Goal: Task Accomplishment & Management: Manage account settings

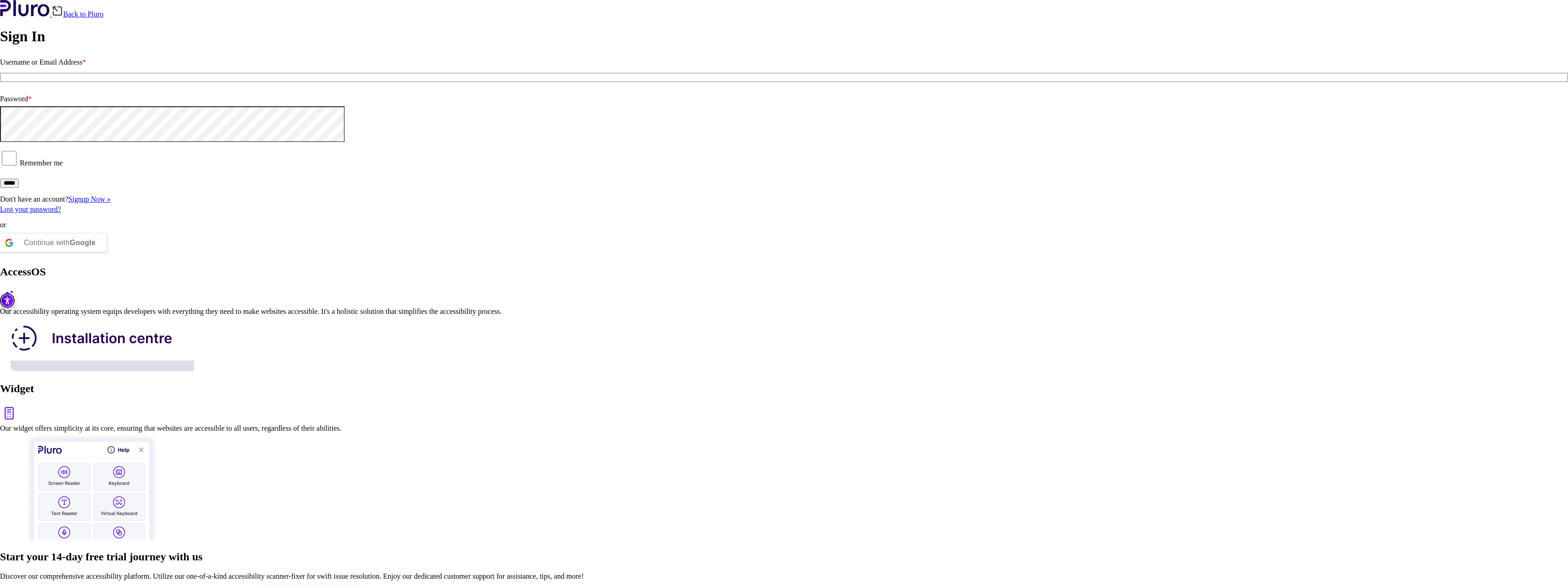
click at [257, 82] on input "Username or Email Address *" at bounding box center [784, 77] width 1568 height 9
click at [0, 106] on div at bounding box center [0, 106] width 0 height 0
click at [373, 82] on input "Username or Email Address *" at bounding box center [784, 77] width 1568 height 9
click at [544, 316] on div at bounding box center [784, 344] width 1568 height 57
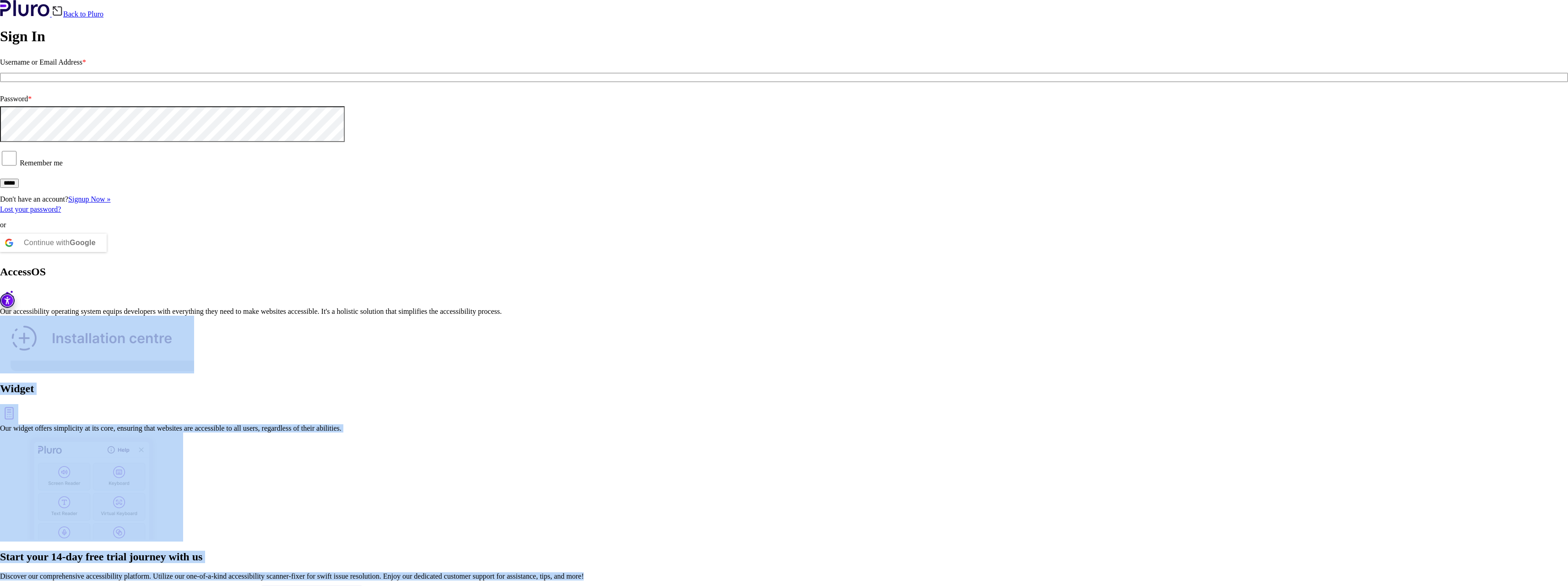
drag, startPoint x: 857, startPoint y: 261, endPoint x: 1449, endPoint y: 402, distance: 608.6
click at [1449, 402] on div "AccessOS Our accessibility operating system equips developers with everything t…" at bounding box center [784, 580] width 1568 height 629
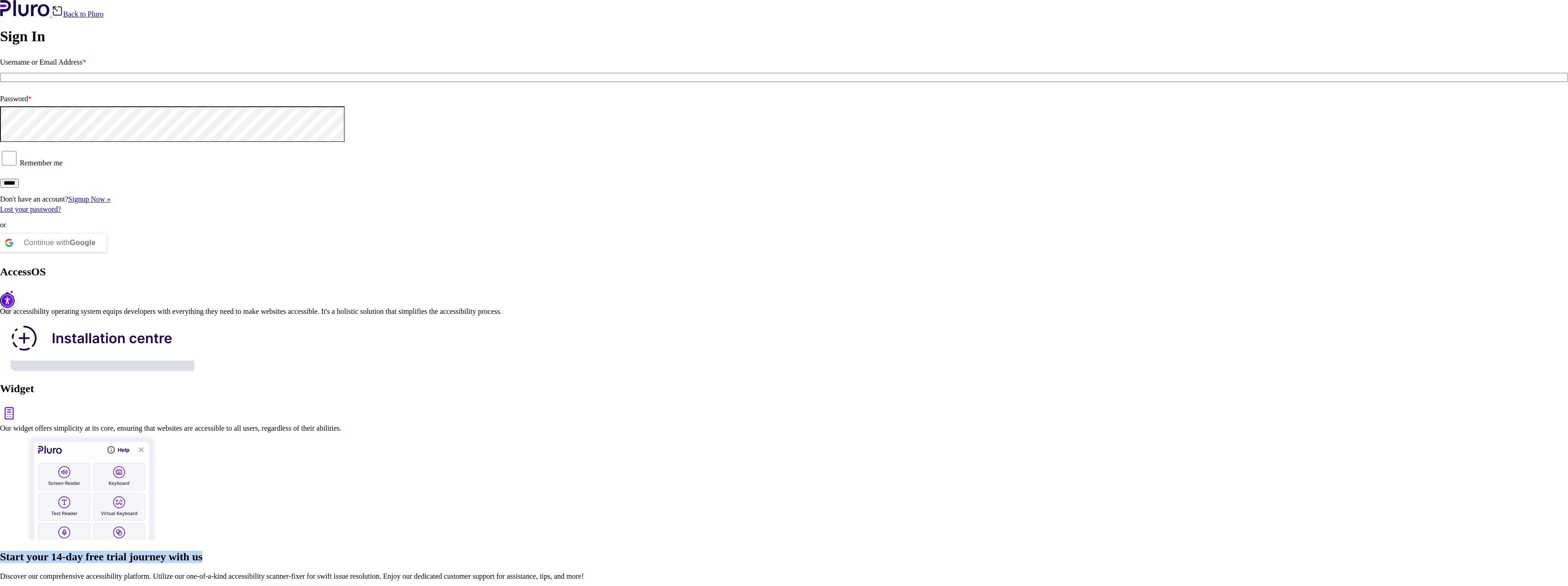
drag, startPoint x: 1393, startPoint y: 377, endPoint x: 790, endPoint y: 321, distance: 605.6
click at [790, 551] on div "Start your 14-day free trial journey with us" at bounding box center [784, 557] width 1568 height 12
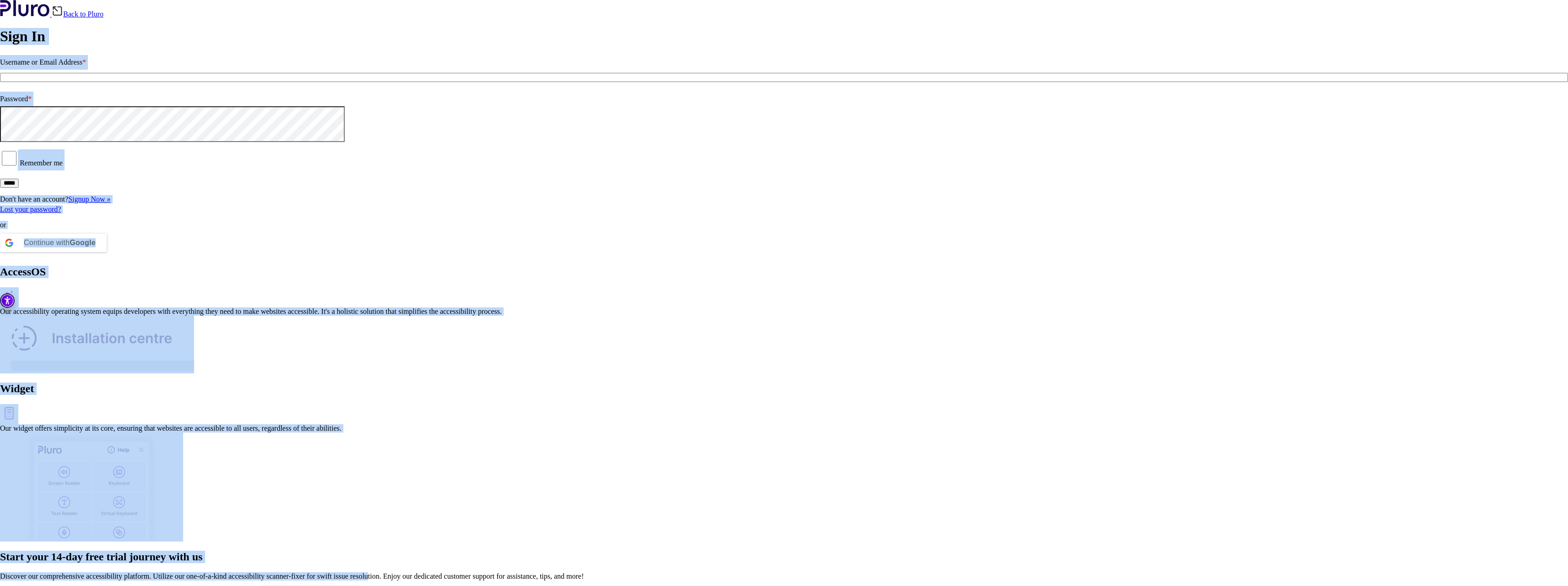
drag, startPoint x: 369, startPoint y: 61, endPoint x: 1311, endPoint y: 371, distance: 991.7
click at [1311, 371] on div "Back to Pluro Sign In Username or Email Address * Password * Remember me ***** …" at bounding box center [784, 447] width 1568 height 895
click at [1311, 572] on div "Discover our comprehensive accessibility platform. Utilize our one-of-a-kind ac…" at bounding box center [784, 576] width 1568 height 8
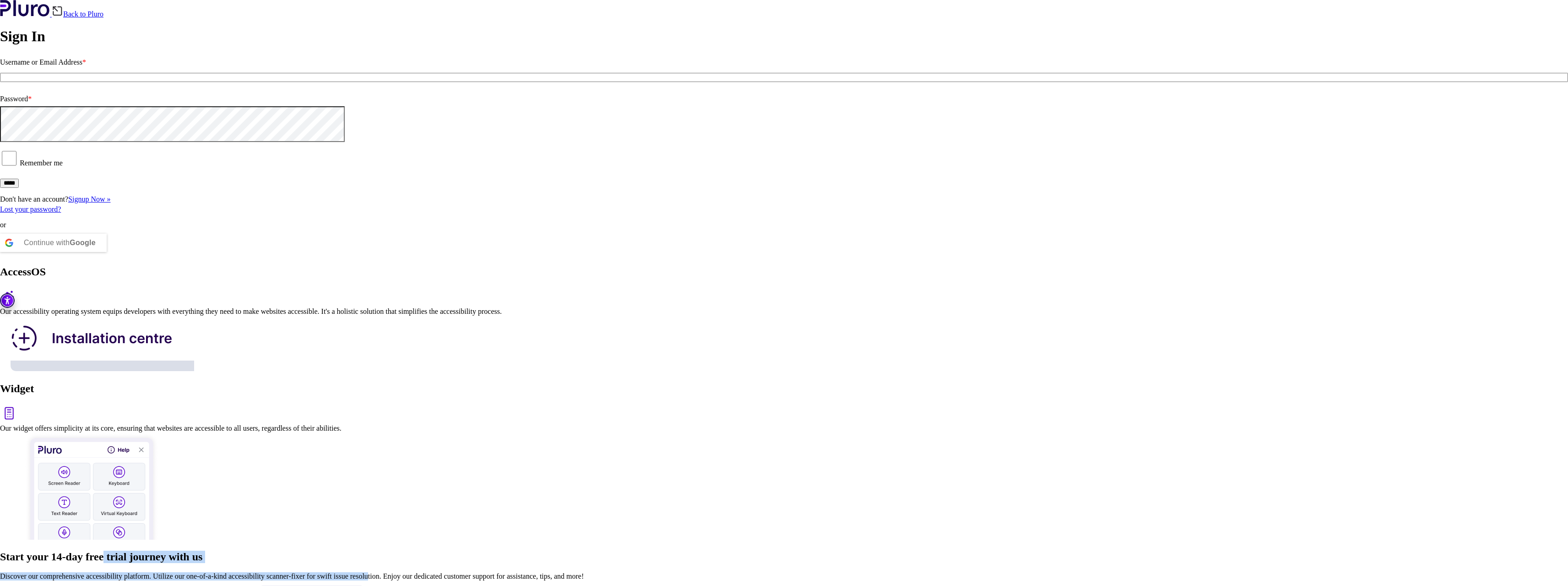
drag, startPoint x: 1311, startPoint y: 371, endPoint x: 1044, endPoint y: 328, distance: 270.4
click at [1226, 572] on div "Discover our comprehensive accessibility platform. Utilize our one-of-a-kind ac…" at bounding box center [784, 576] width 1568 height 8
drag, startPoint x: 1261, startPoint y: 395, endPoint x: 777, endPoint y: 311, distance: 491.2
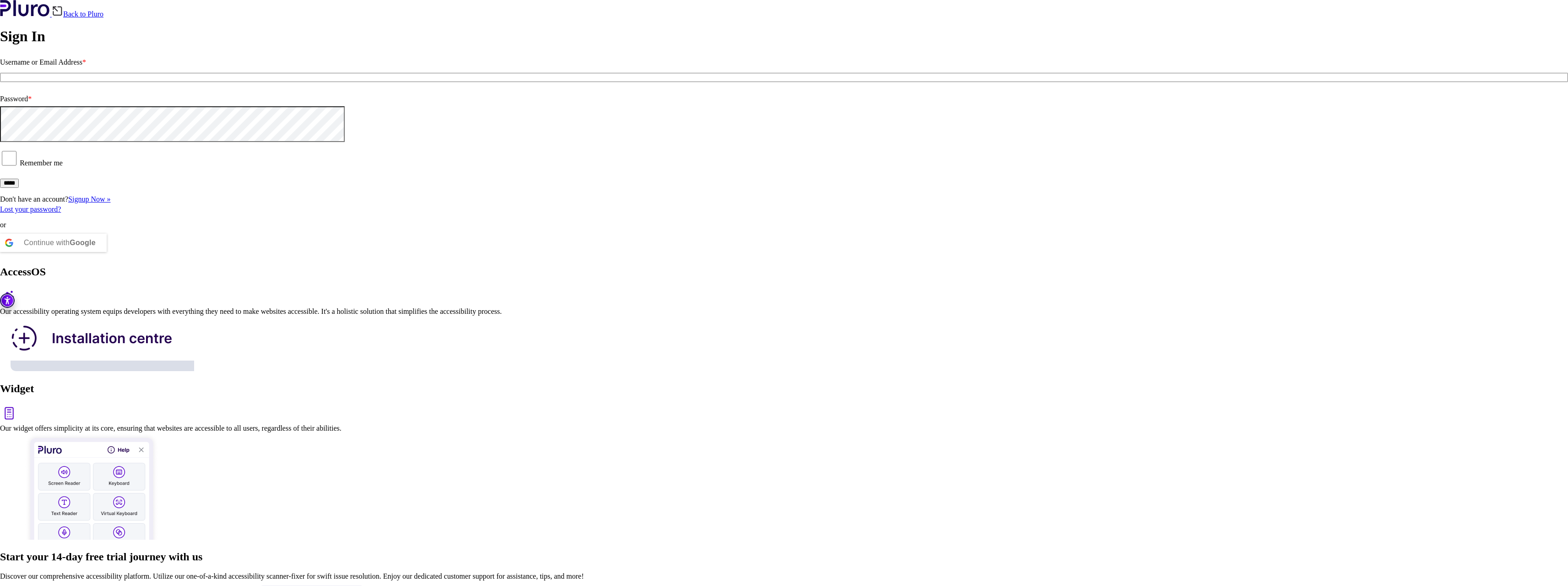
click at [777, 551] on div "Start your 14-day free trial journey with us" at bounding box center [784, 557] width 1568 height 12
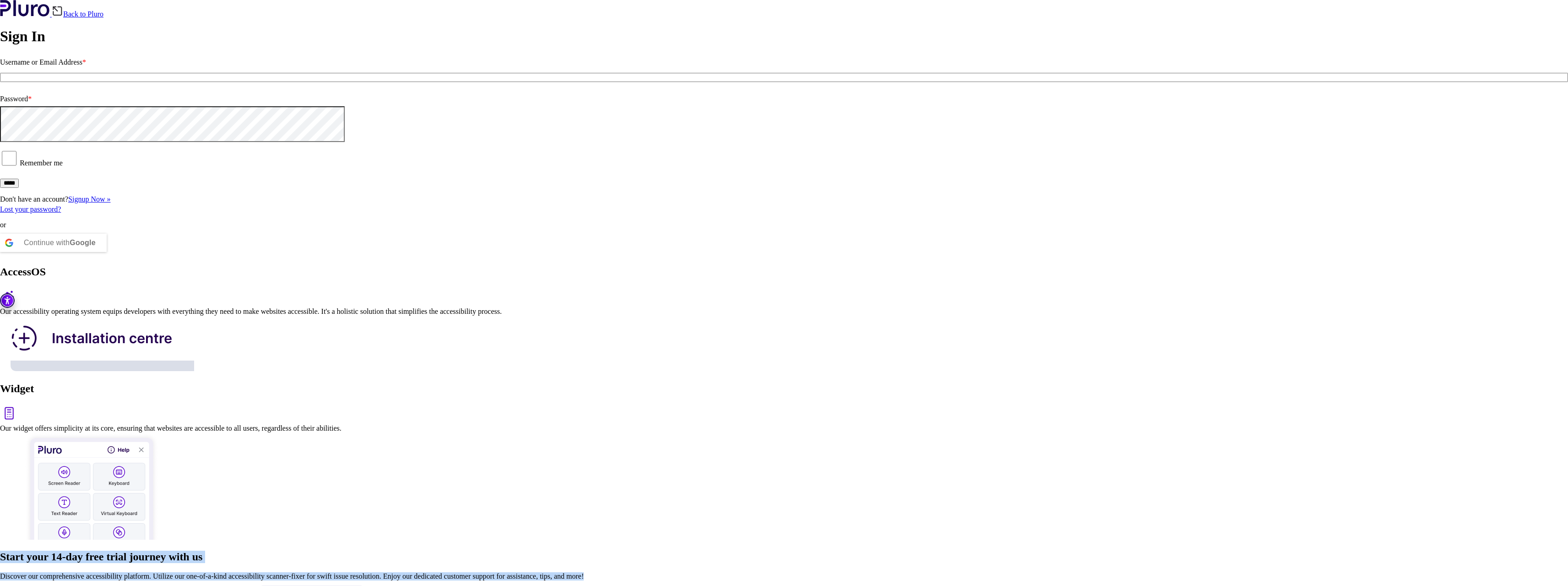
drag, startPoint x: 777, startPoint y: 311, endPoint x: 1297, endPoint y: 406, distance: 528.6
drag, startPoint x: 1297, startPoint y: 406, endPoint x: 742, endPoint y: 330, distance: 560.2
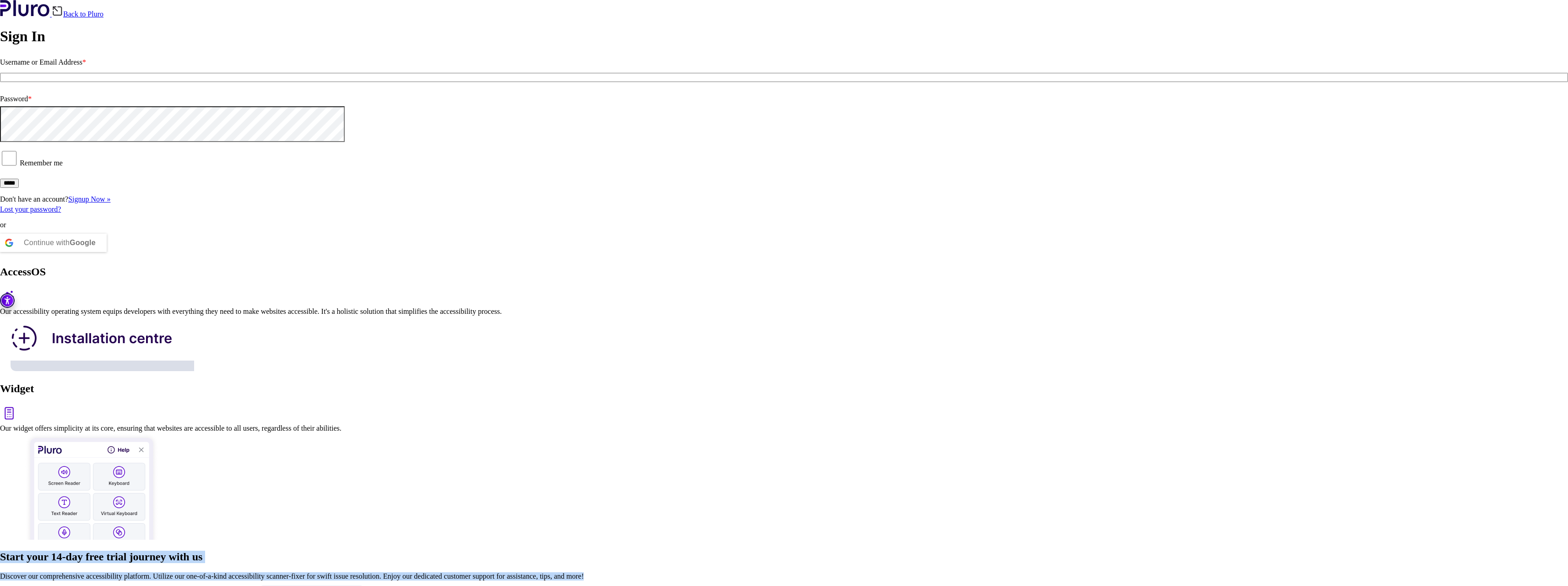
click at [742, 551] on div "Start your 14-day free trial journey with us" at bounding box center [784, 557] width 1568 height 12
drag, startPoint x: 757, startPoint y: 341, endPoint x: 1352, endPoint y: 400, distance: 597.9
click at [1352, 572] on div "Discover our comprehensive accessibility platform. Utilize our one-of-a-kind ac…" at bounding box center [784, 576] width 1568 height 8
drag, startPoint x: 1352, startPoint y: 400, endPoint x: 805, endPoint y: 338, distance: 550.5
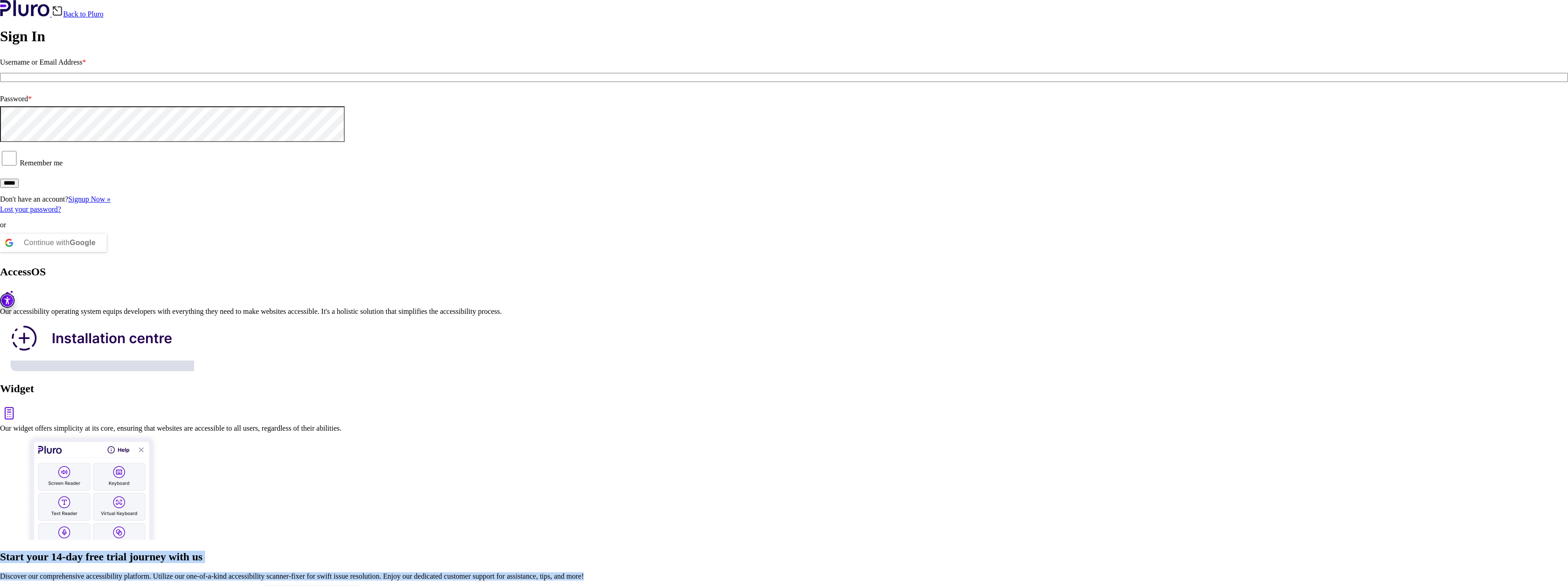
click at [805, 551] on h2 "Start your 14-day free trial journey with us" at bounding box center [784, 557] width 1568 height 12
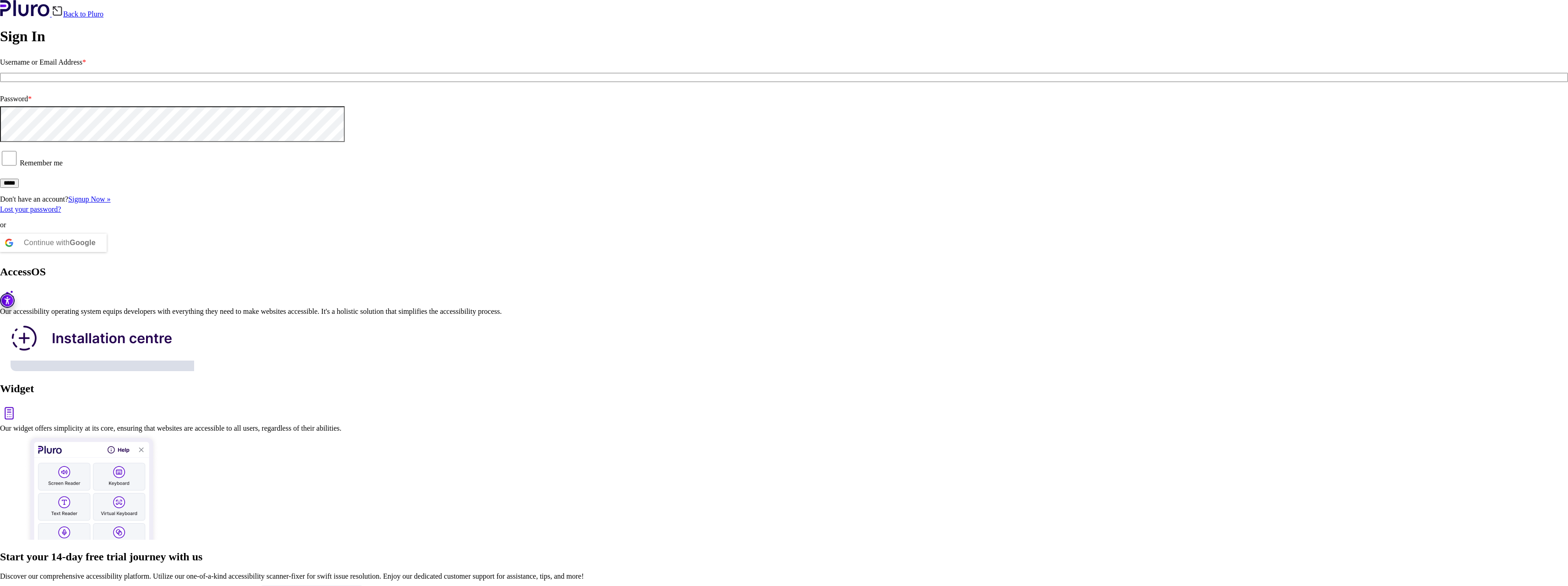
click at [238, 82] on input "Username or Email Address *" at bounding box center [784, 77] width 1568 height 9
type input "**********"
click at [19, 188] on input "*****" at bounding box center [9, 183] width 19 height 9
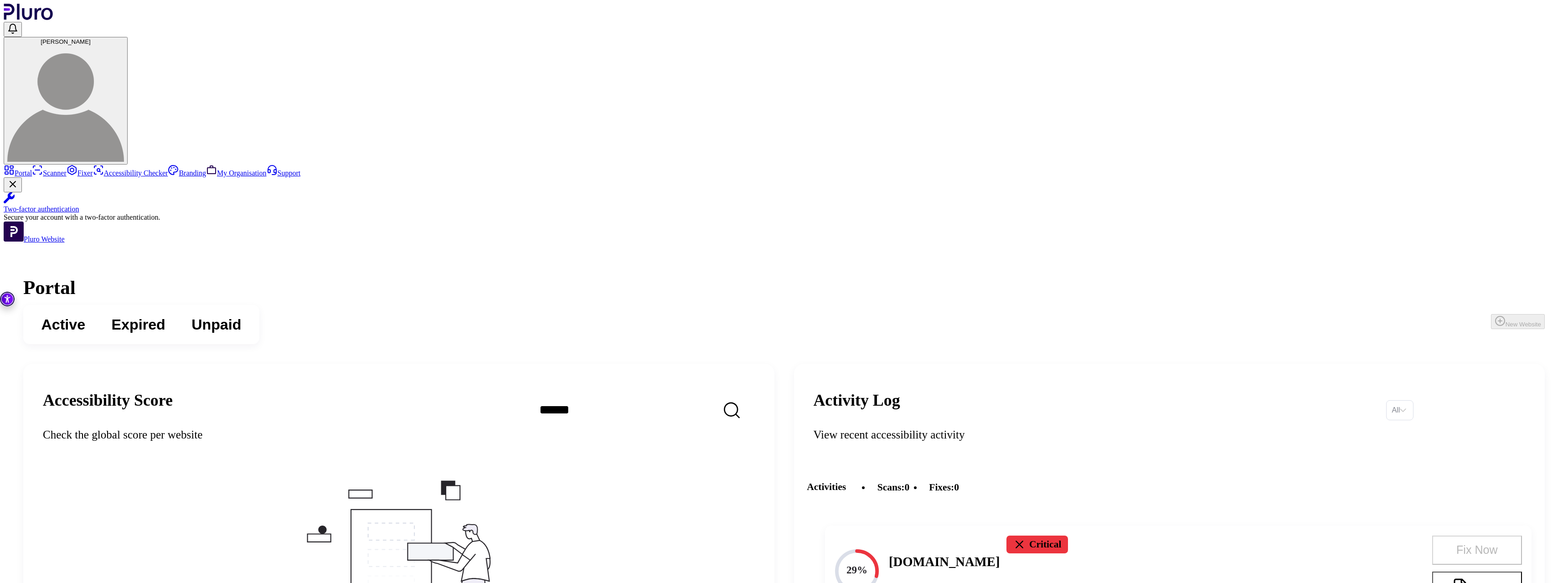
click at [1090, 305] on div "Active Expired Unpaid New Website" at bounding box center [784, 324] width 1522 height 39
drag, startPoint x: 681, startPoint y: 486, endPoint x: 564, endPoint y: 232, distance: 279.7
click at [1491, 320] on span "New Website" at bounding box center [1517, 324] width 54 height 8
click at [124, 45] on img at bounding box center [66, 103] width 117 height 117
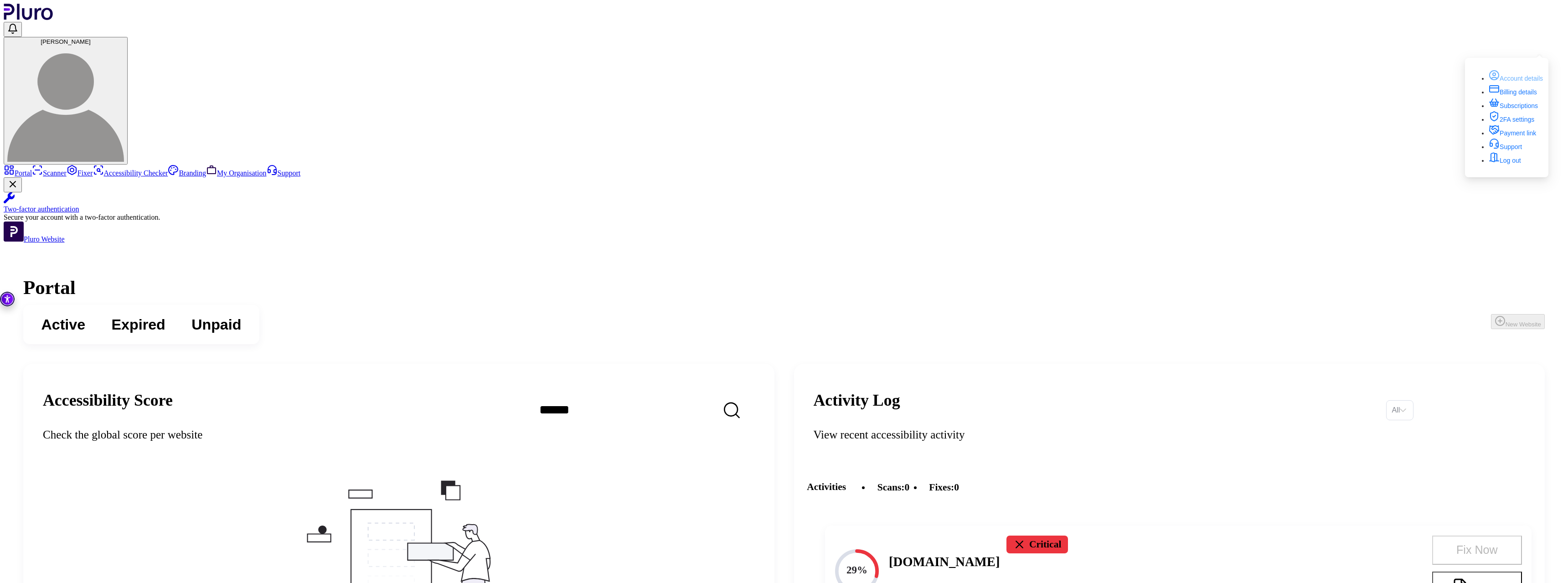
click at [1489, 80] on link "Account details" at bounding box center [1516, 79] width 54 height 7
click at [1115, 305] on div "Active Expired Unpaid New Website" at bounding box center [784, 324] width 1522 height 39
click at [737, 276] on h1 "Portal" at bounding box center [784, 287] width 1522 height 23
click at [751, 276] on h1 "Portal" at bounding box center [784, 287] width 1522 height 23
drag, startPoint x: 1477, startPoint y: 338, endPoint x: 1480, endPoint y: 360, distance: 22.2
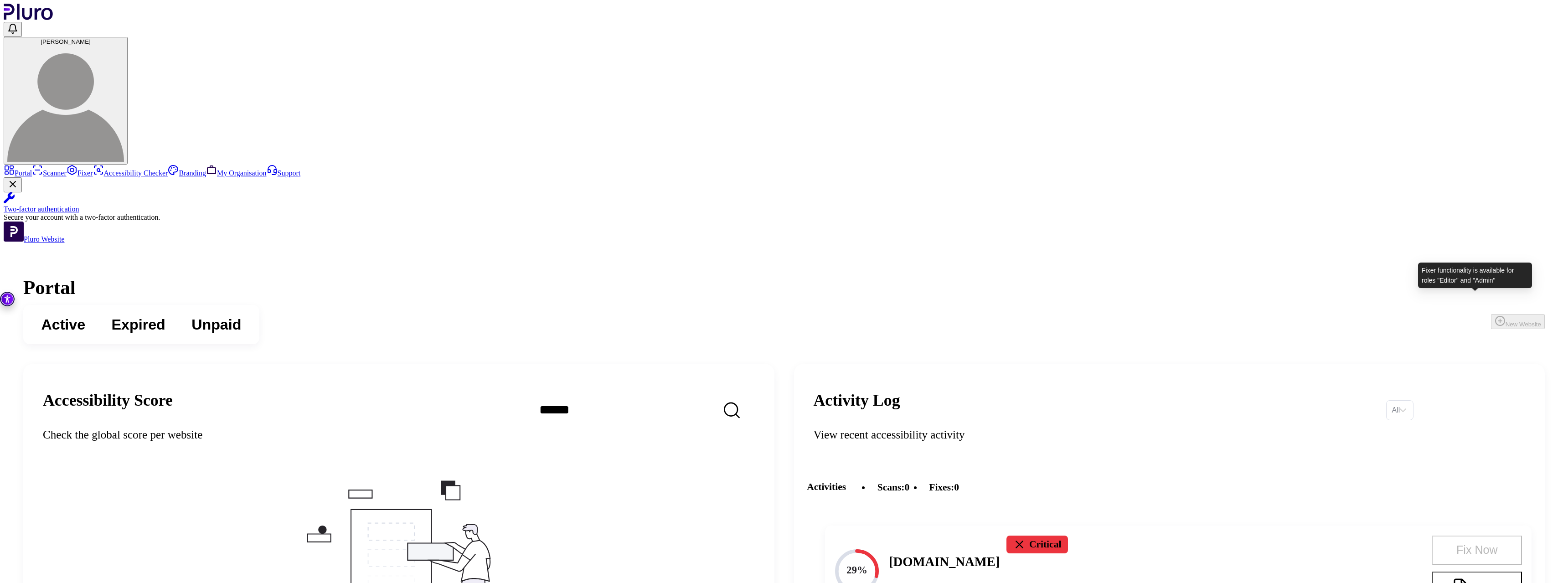
click at [1480, 571] on button "Report" at bounding box center [1477, 588] width 90 height 34
click at [930, 276] on h1 "Portal" at bounding box center [784, 287] width 1522 height 23
click at [635, 305] on div "Active Expired Unpaid New Website" at bounding box center [784, 324] width 1522 height 39
click at [124, 45] on img at bounding box center [66, 103] width 117 height 117
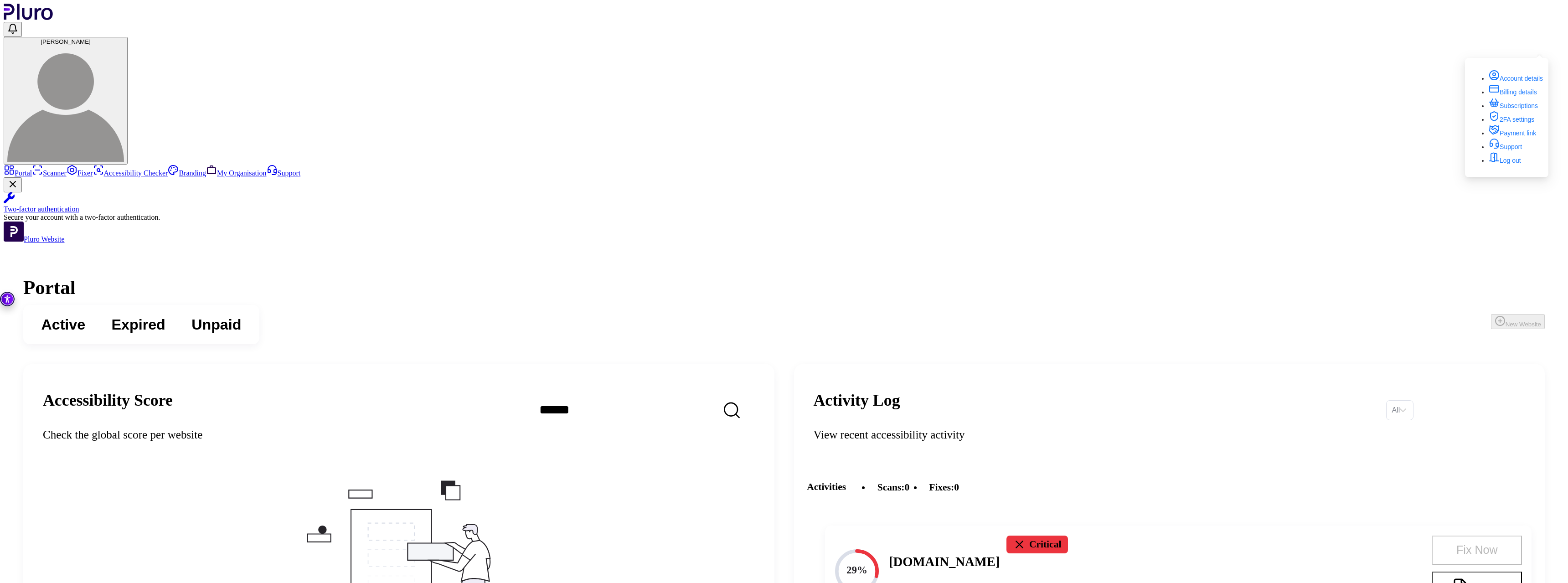
drag, startPoint x: 826, startPoint y: 108, endPoint x: 821, endPoint y: 108, distance: 5.0
click at [114, 213] on div "Two-factor authentication" at bounding box center [784, 209] width 1561 height 8
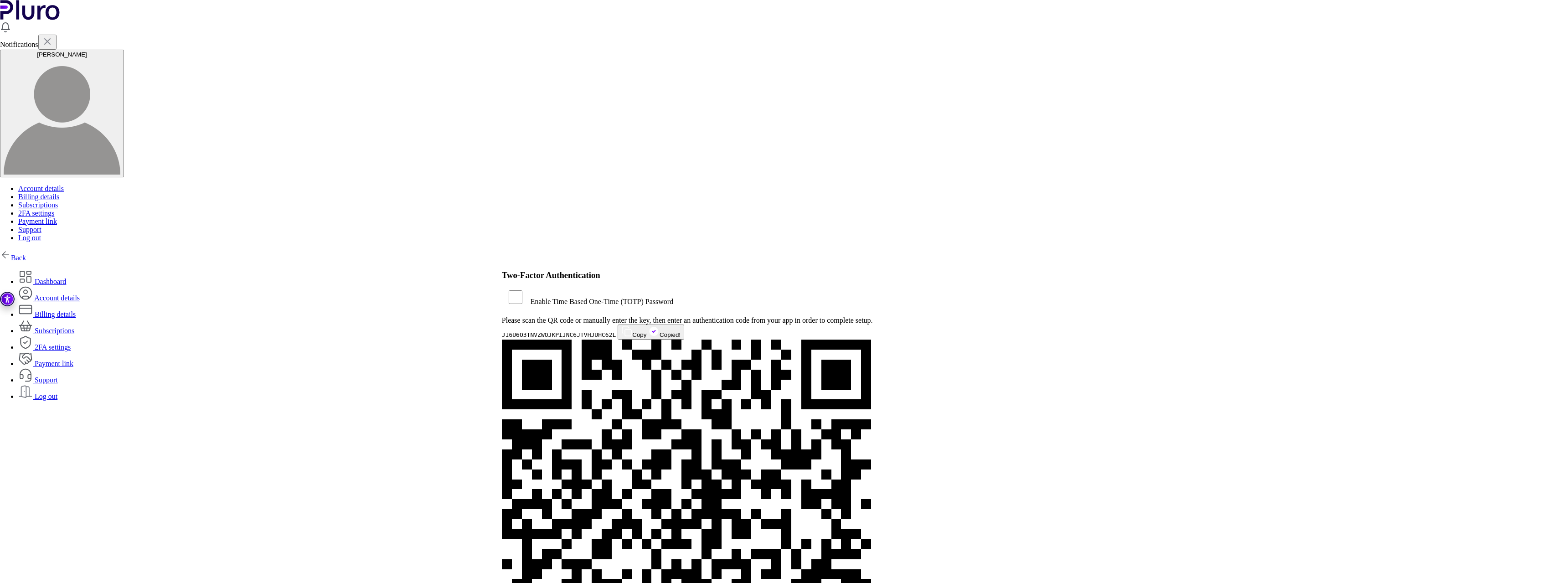
click at [66, 278] on link "Dashboard" at bounding box center [42, 281] width 48 height 8
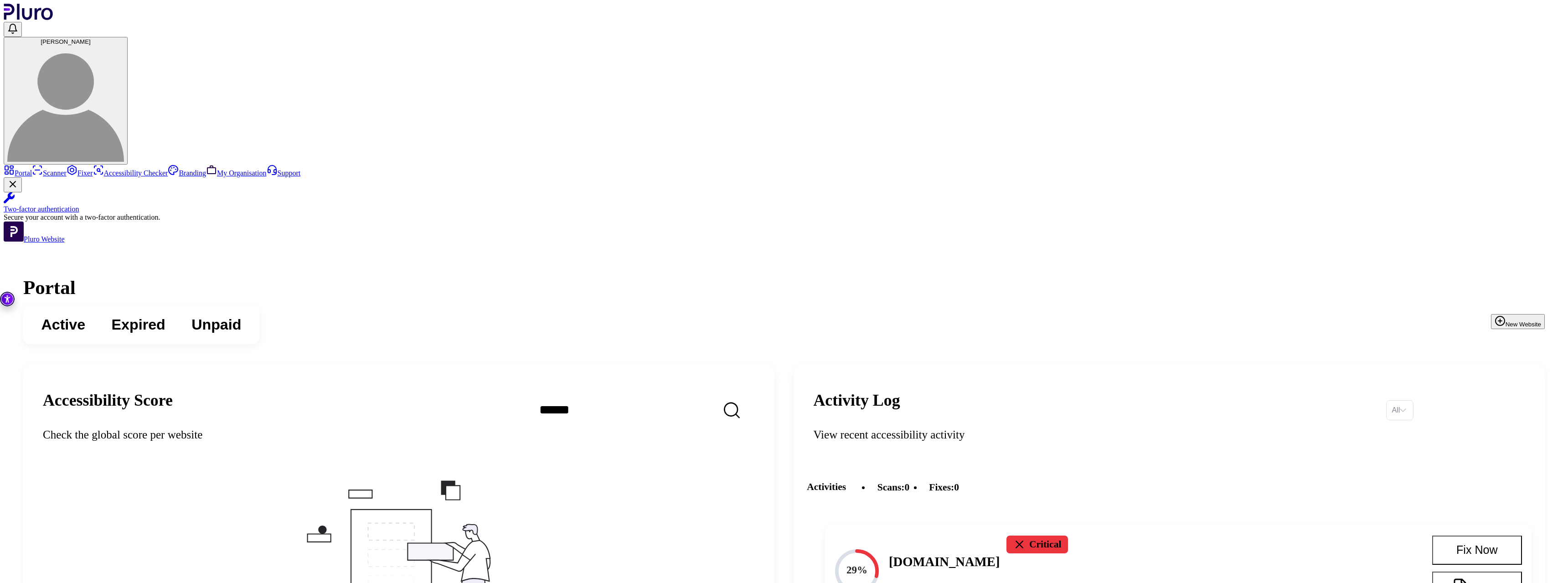
click at [1104, 305] on div "Active Expired Unpaid New Website" at bounding box center [784, 324] width 1522 height 39
click at [254, 310] on button "Unpaid" at bounding box center [216, 324] width 76 height 30
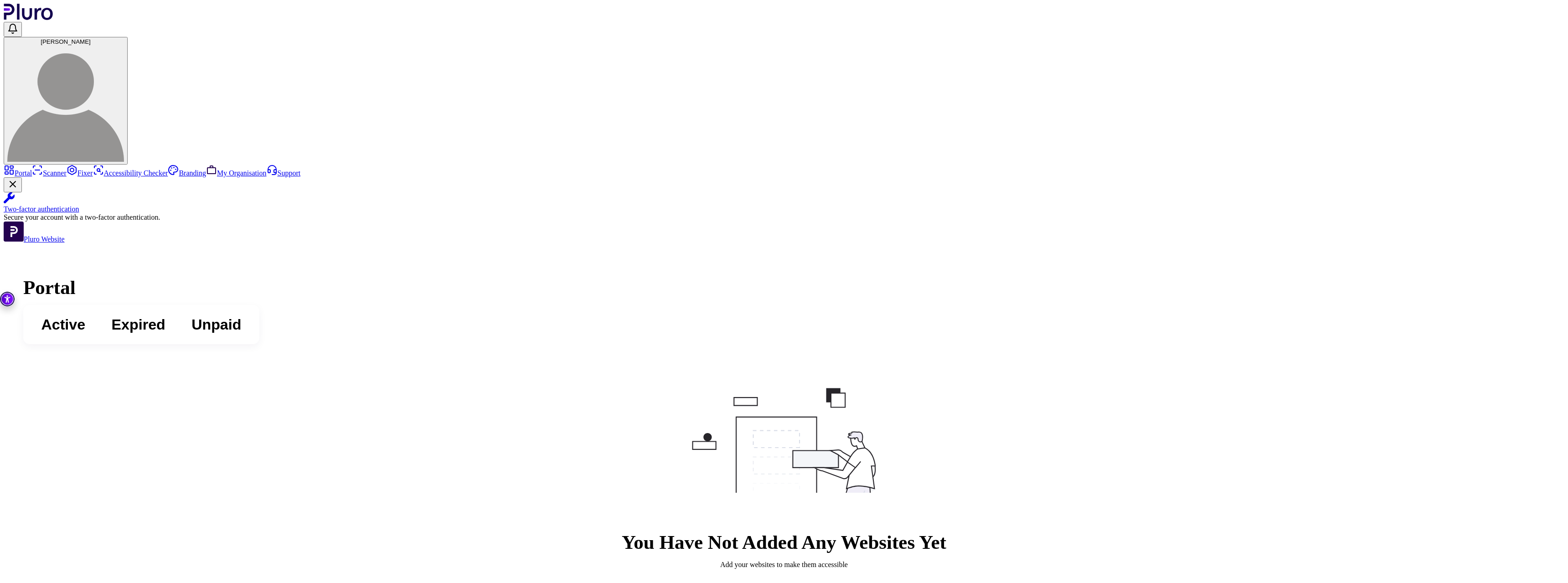
click at [85, 315] on span "Active" at bounding box center [63, 324] width 44 height 19
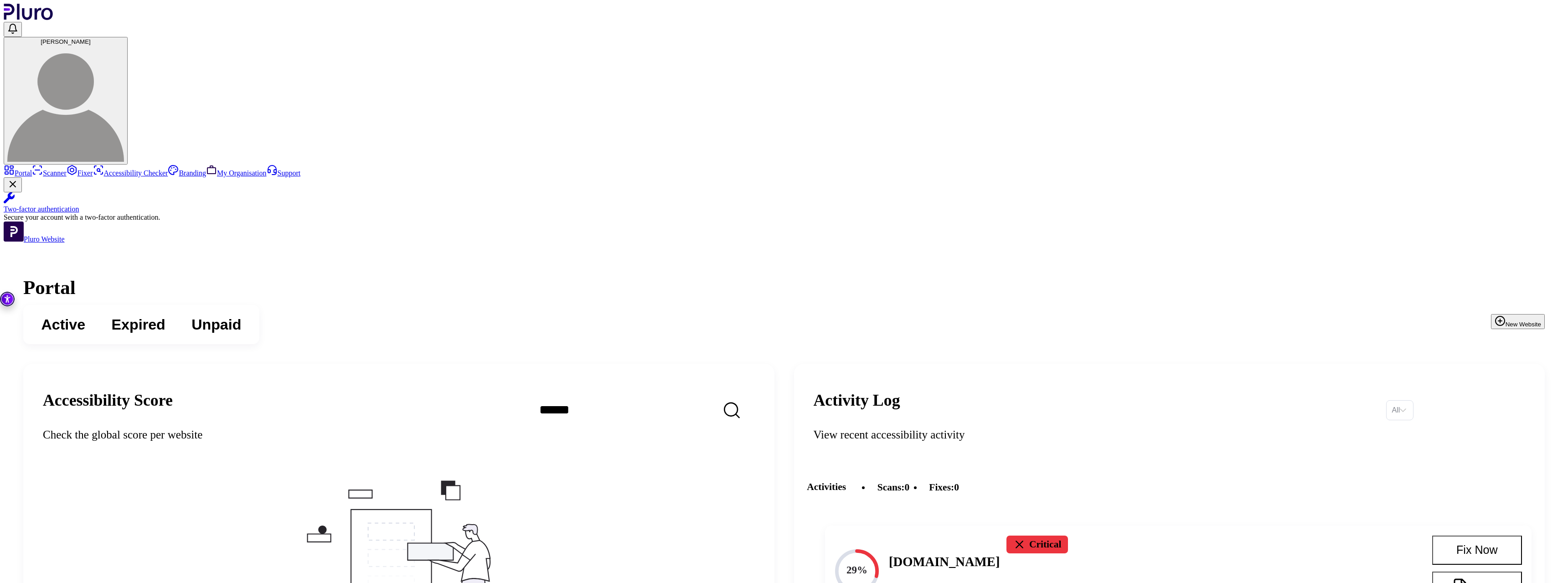
click at [821, 305] on div "Active Expired Unpaid New Website" at bounding box center [784, 324] width 1522 height 39
drag, startPoint x: 1106, startPoint y: 213, endPoint x: 891, endPoint y: 170, distance: 219.3
drag, startPoint x: 891, startPoint y: 170, endPoint x: 1095, endPoint y: 220, distance: 210.0
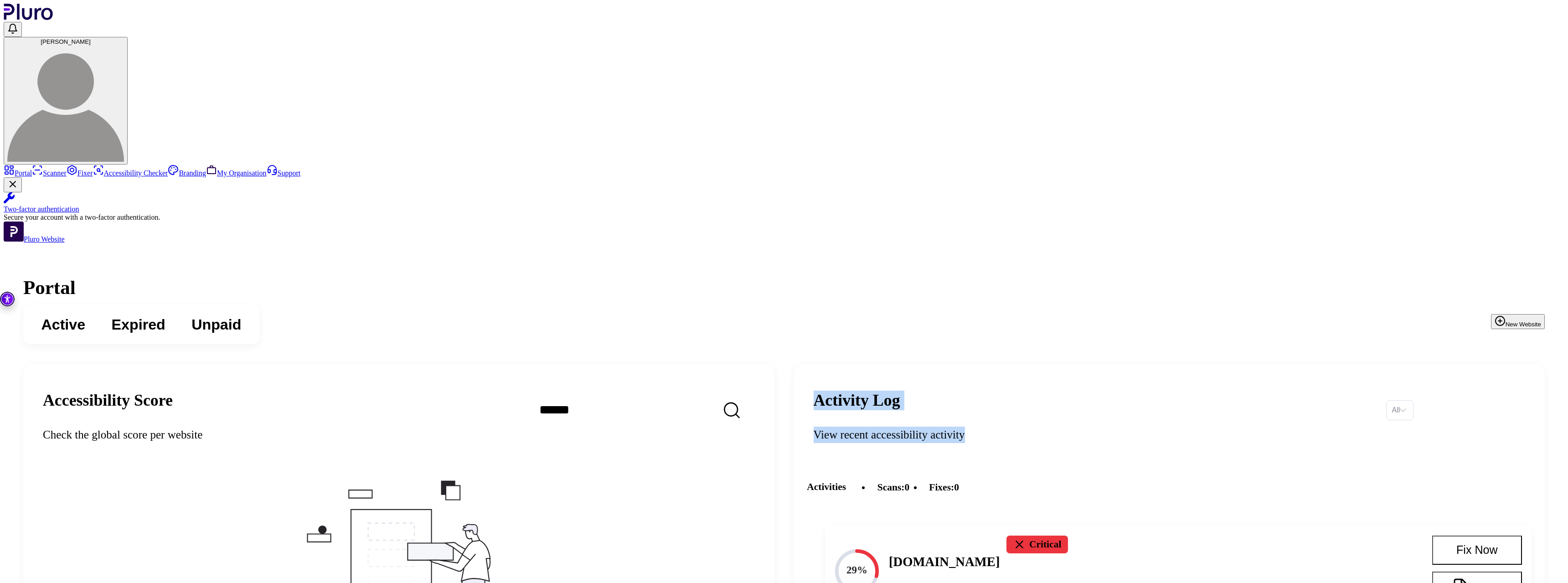
click at [1095, 427] on div "View recent accessibility activity" at bounding box center [1094, 435] width 560 height 16
drag, startPoint x: 1095, startPoint y: 220, endPoint x: 904, endPoint y: 172, distance: 196.9
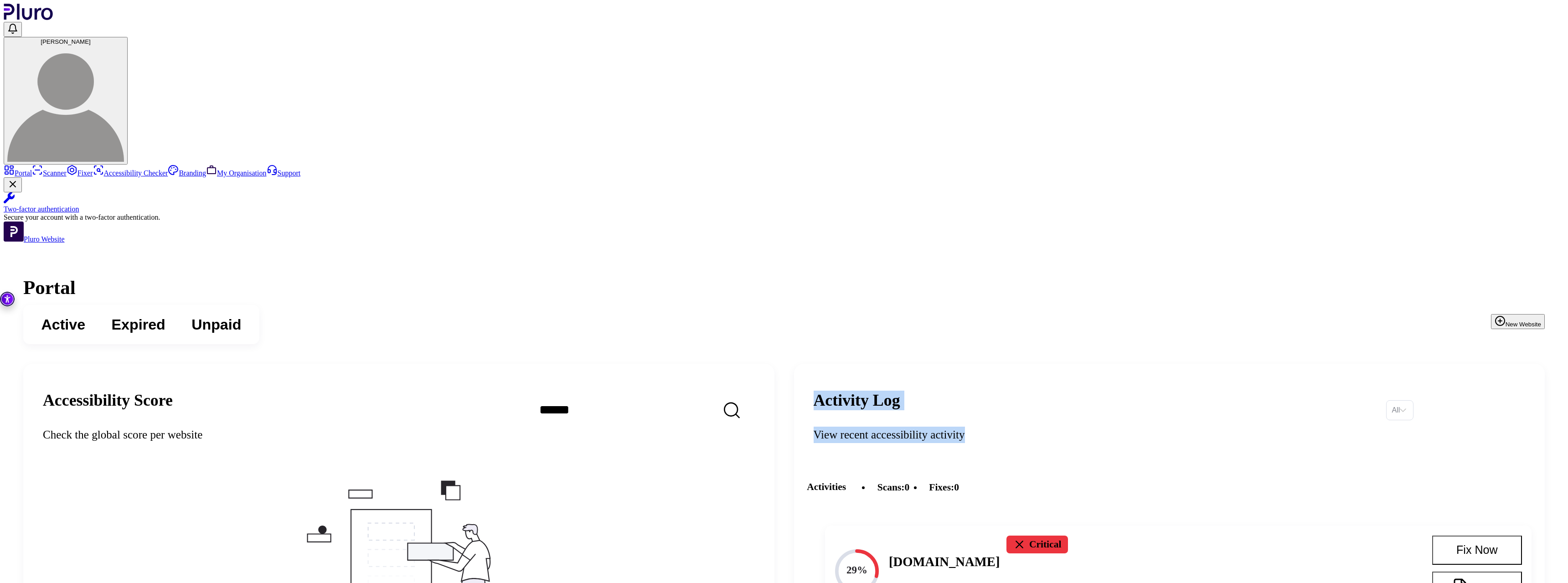
drag, startPoint x: 904, startPoint y: 172, endPoint x: 1087, endPoint y: 220, distance: 189.2
click at [1087, 427] on div "View recent accessibility activity" at bounding box center [1094, 435] width 560 height 16
drag, startPoint x: 1099, startPoint y: 219, endPoint x: 920, endPoint y: 194, distance: 180.7
click at [920, 377] on div "Activity Log View recent accessibility activity" at bounding box center [1094, 410] width 560 height 66
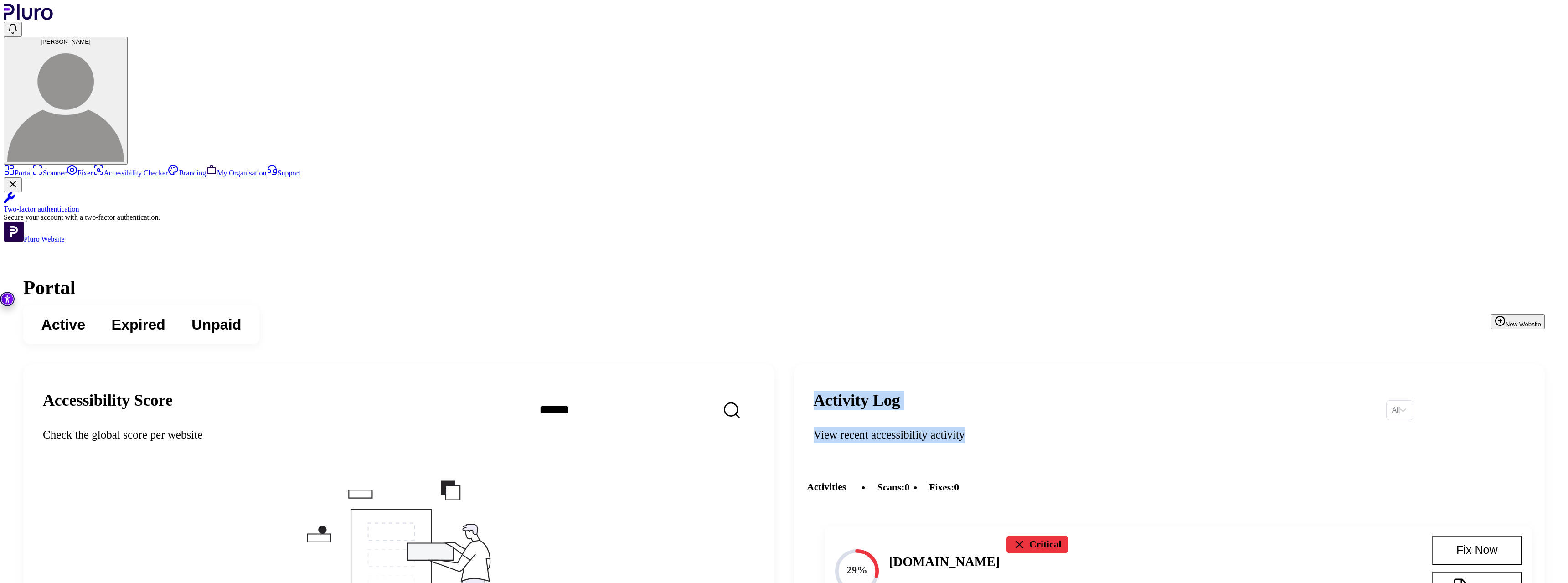
click at [920, 391] on h2 "Activity Log" at bounding box center [1094, 400] width 560 height 19
drag, startPoint x: 908, startPoint y: 196, endPoint x: 1124, endPoint y: 220, distance: 217.3
click at [1124, 364] on header "Activity Log View recent accessibility activity All" at bounding box center [1169, 410] width 751 height 93
click at [1124, 427] on div "View recent accessibility activity" at bounding box center [1094, 435] width 560 height 16
drag, startPoint x: 1124, startPoint y: 220, endPoint x: 926, endPoint y: 192, distance: 200.0
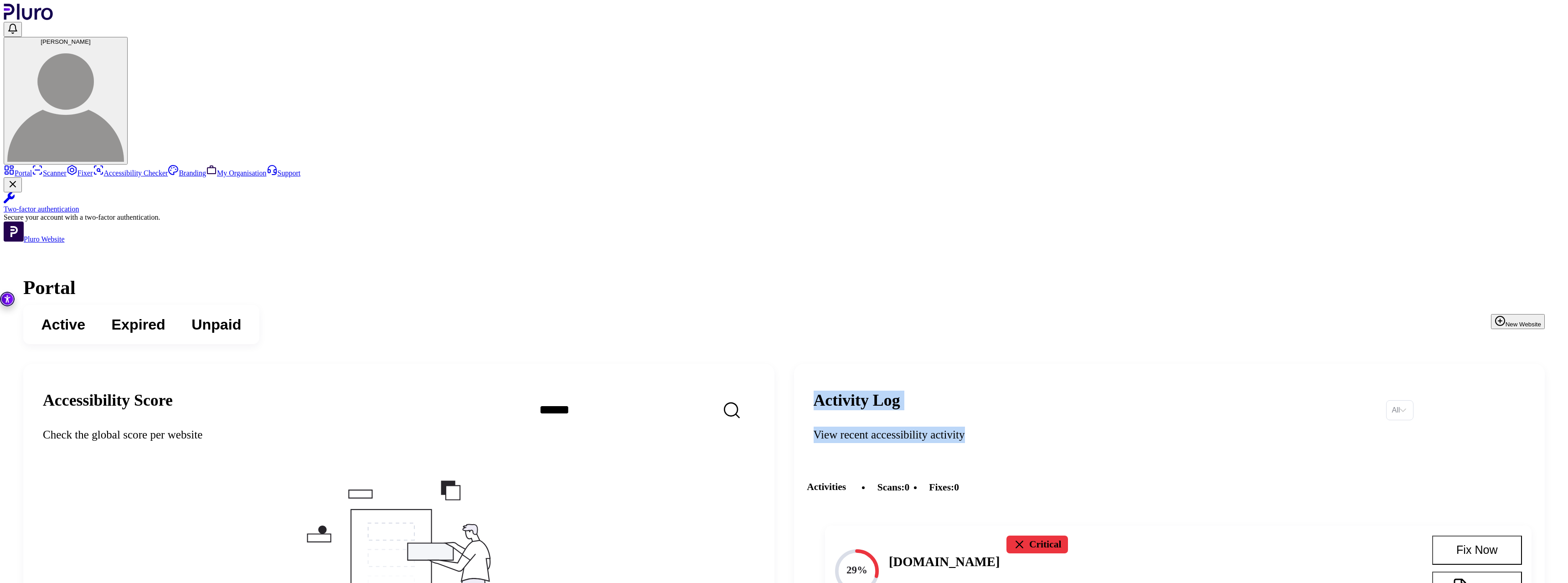
click at [926, 377] on div "Activity Log View recent accessibility activity" at bounding box center [1094, 410] width 560 height 66
click at [926, 391] on h2 "Activity Log" at bounding box center [1094, 400] width 560 height 19
drag, startPoint x: 914, startPoint y: 193, endPoint x: 1133, endPoint y: 221, distance: 220.8
click at [1133, 364] on header "Activity Log View recent accessibility activity All" at bounding box center [1169, 410] width 751 height 93
click at [1133, 427] on div "View recent accessibility activity" at bounding box center [1094, 435] width 560 height 16
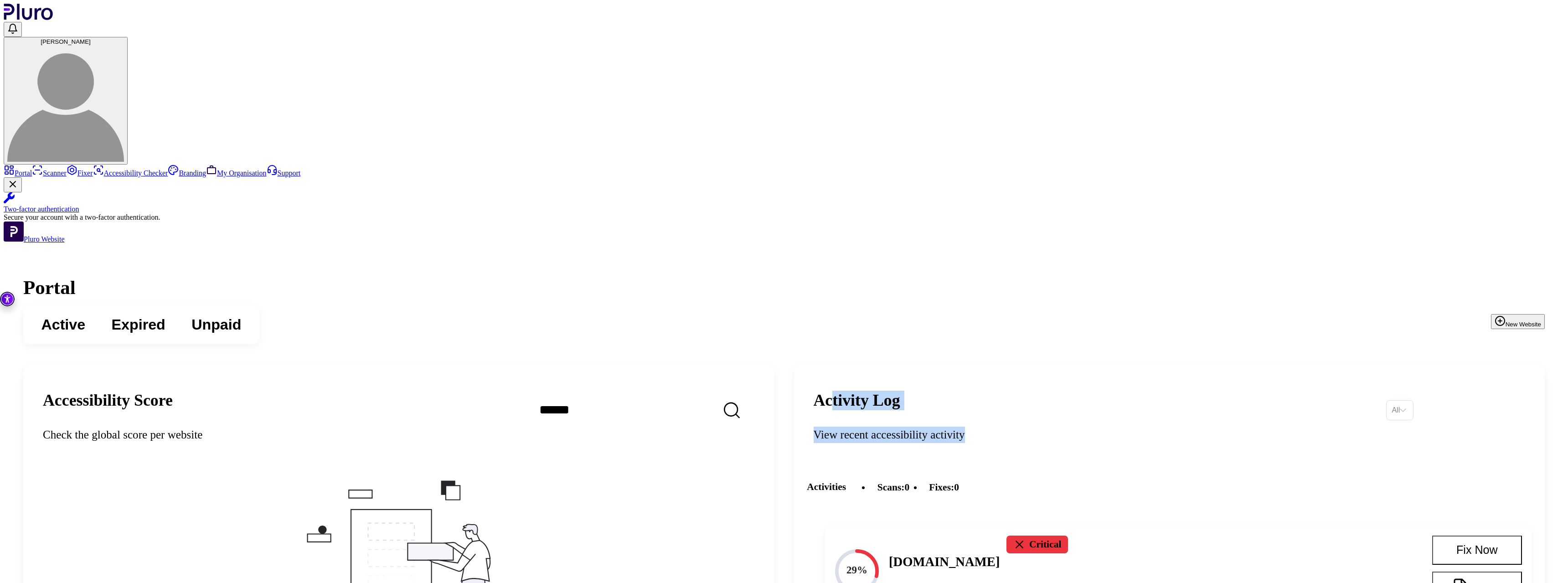
drag, startPoint x: 1148, startPoint y: 218, endPoint x: 923, endPoint y: 190, distance: 226.7
click at [930, 377] on div "Activity Log View recent accessibility activity" at bounding box center [1094, 410] width 560 height 66
click at [923, 391] on h2 "Activity Log" at bounding box center [1094, 400] width 560 height 19
drag, startPoint x: 920, startPoint y: 187, endPoint x: 1130, endPoint y: 217, distance: 212.1
click at [1130, 377] on div "Activity Log View recent accessibility activity" at bounding box center [1094, 410] width 560 height 66
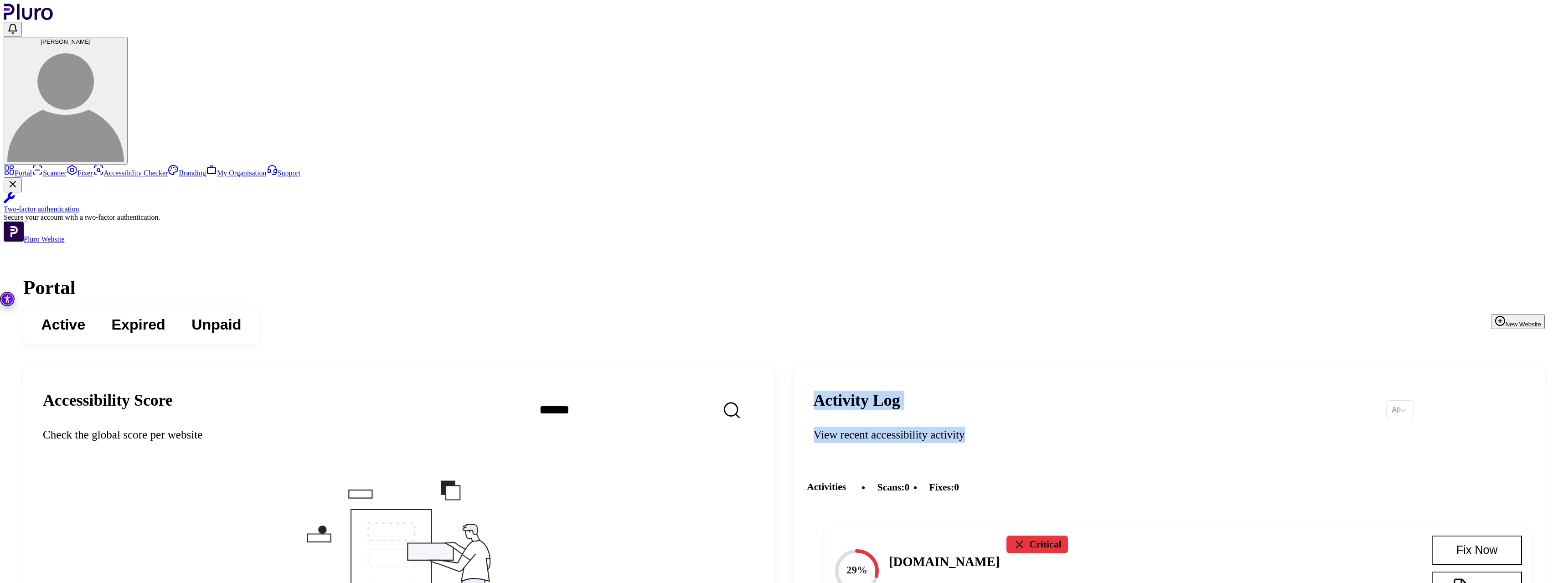
click at [1130, 427] on div "View recent accessibility activity" at bounding box center [1094, 435] width 560 height 16
drag, startPoint x: 1130, startPoint y: 217, endPoint x: 919, endPoint y: 197, distance: 211.9
click at [919, 377] on div "Activity Log View recent accessibility activity" at bounding box center [1094, 410] width 560 height 66
click at [919, 391] on h2 "Activity Log" at bounding box center [1094, 400] width 560 height 19
drag, startPoint x: 919, startPoint y: 197, endPoint x: 1156, endPoint y: 214, distance: 237.6
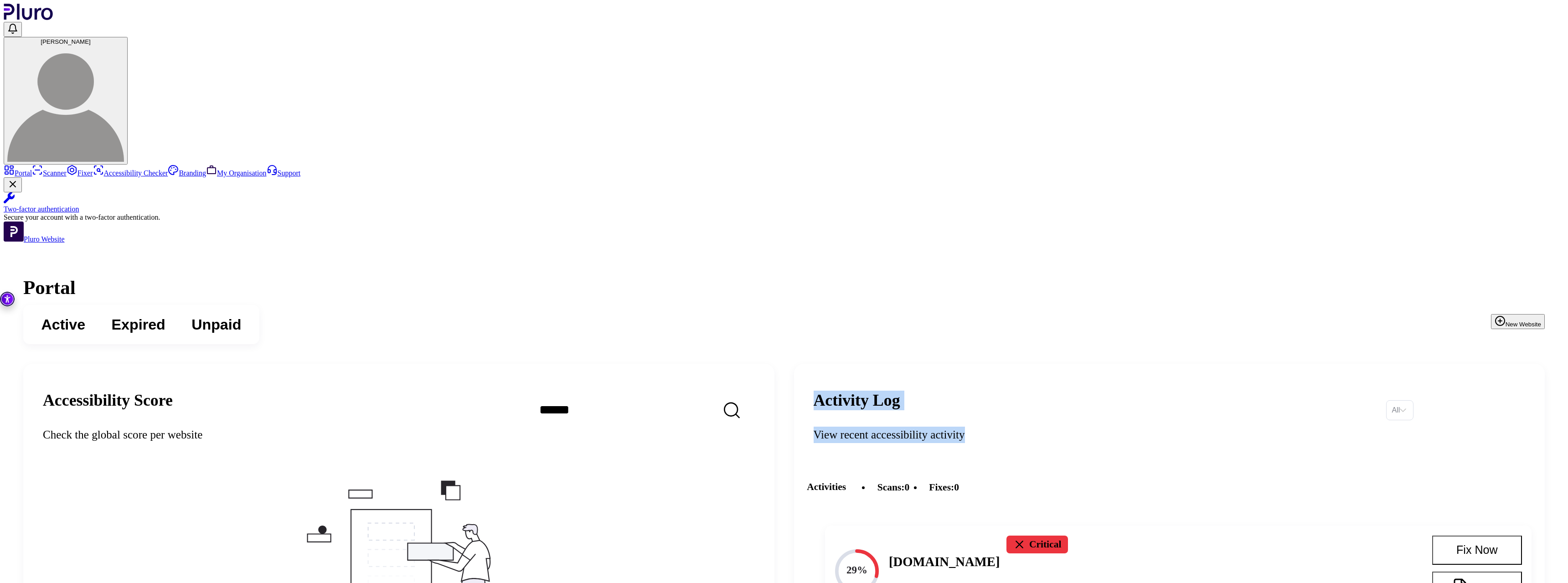
click at [1156, 377] on div "Activity Log View recent accessibility activity" at bounding box center [1094, 410] width 560 height 66
click at [1156, 427] on div "View recent accessibility activity" at bounding box center [1094, 435] width 560 height 16
drag, startPoint x: 1156, startPoint y: 214, endPoint x: 894, endPoint y: 192, distance: 262.9
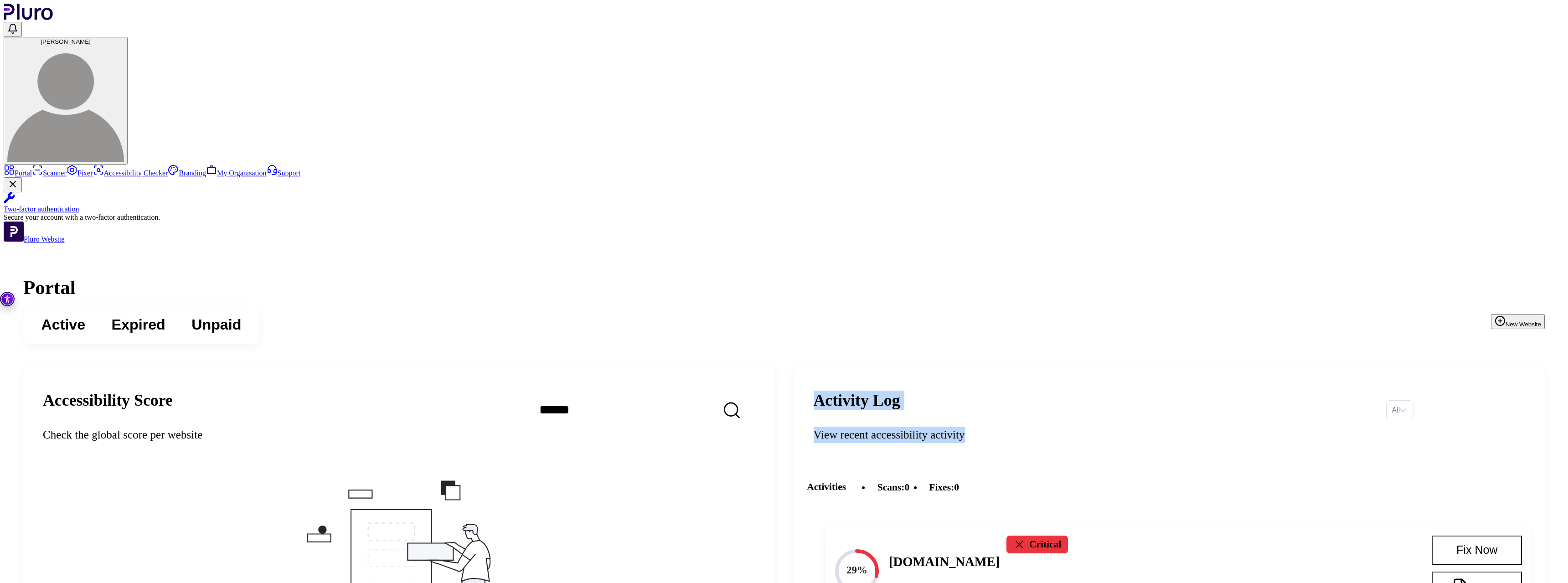
drag, startPoint x: 894, startPoint y: 192, endPoint x: 1143, endPoint y: 217, distance: 250.3
click at [1143, 427] on div "View recent accessibility activity" at bounding box center [1094, 435] width 560 height 16
drag, startPoint x: 1157, startPoint y: 214, endPoint x: 904, endPoint y: 192, distance: 254.0
click at [904, 364] on header "Activity Log View recent accessibility activity All" at bounding box center [1169, 410] width 751 height 93
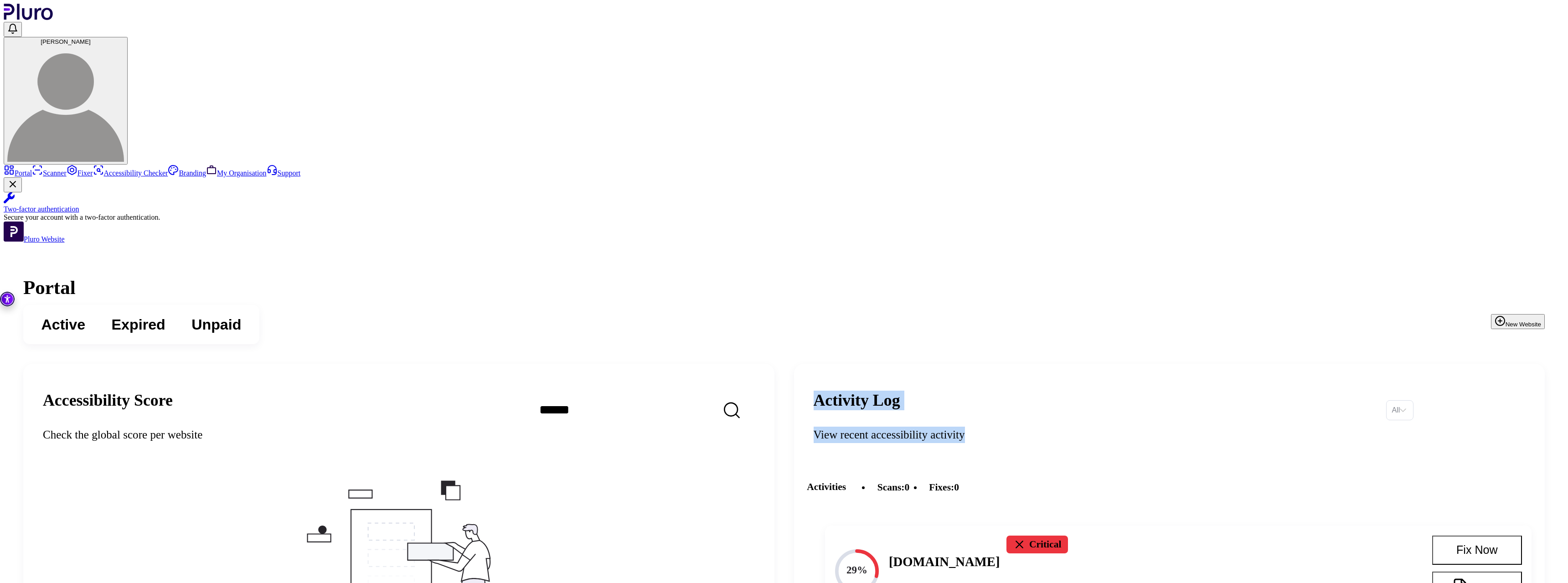
click at [904, 364] on header "Activity Log View recent accessibility activity All" at bounding box center [1169, 410] width 751 height 93
drag, startPoint x: 904, startPoint y: 192, endPoint x: 1074, endPoint y: 232, distance: 174.6
click at [1074, 364] on header "Activity Log View recent accessibility activity All" at bounding box center [1169, 410] width 751 height 93
drag, startPoint x: 1121, startPoint y: 217, endPoint x: 911, endPoint y: 188, distance: 212.0
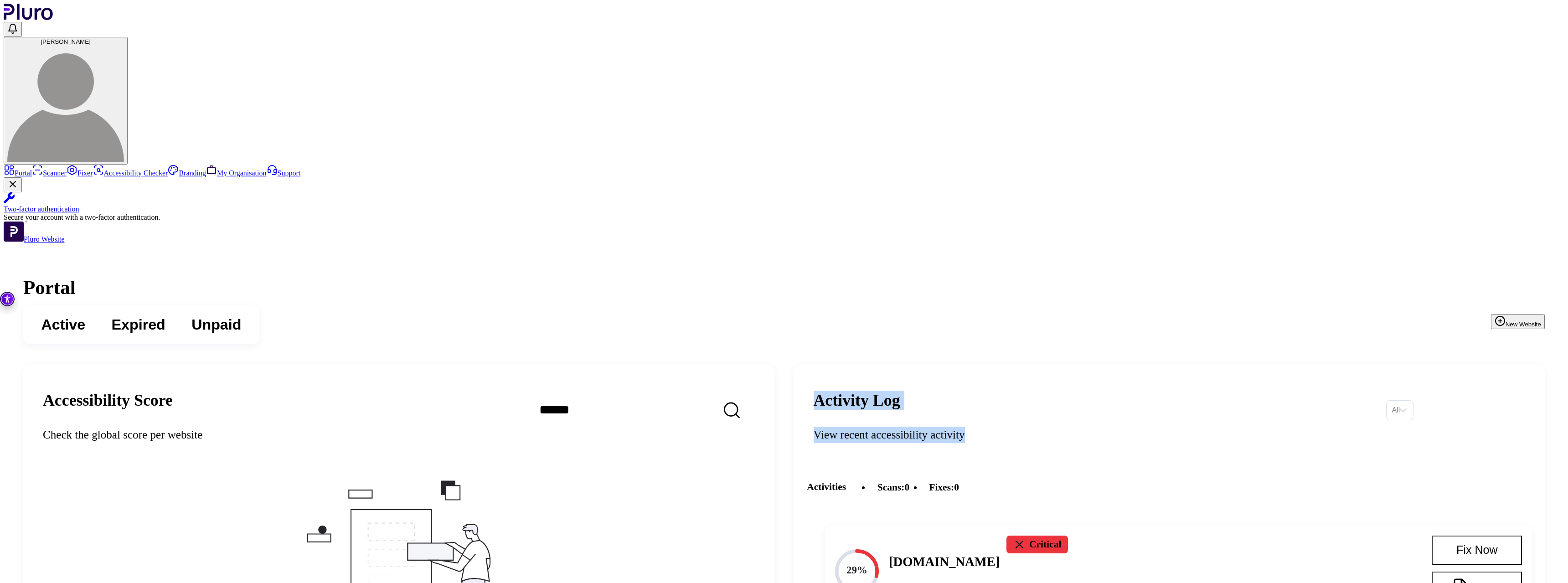
click at [911, 364] on header "Activity Log View recent accessibility activity All" at bounding box center [1169, 410] width 751 height 93
drag, startPoint x: 911, startPoint y: 188, endPoint x: 1094, endPoint y: 209, distance: 184.2
click at [1094, 364] on header "Activity Log View recent accessibility activity All" at bounding box center [1169, 410] width 751 height 93
click at [1094, 377] on div "Activity Log View recent accessibility activity" at bounding box center [1094, 410] width 560 height 66
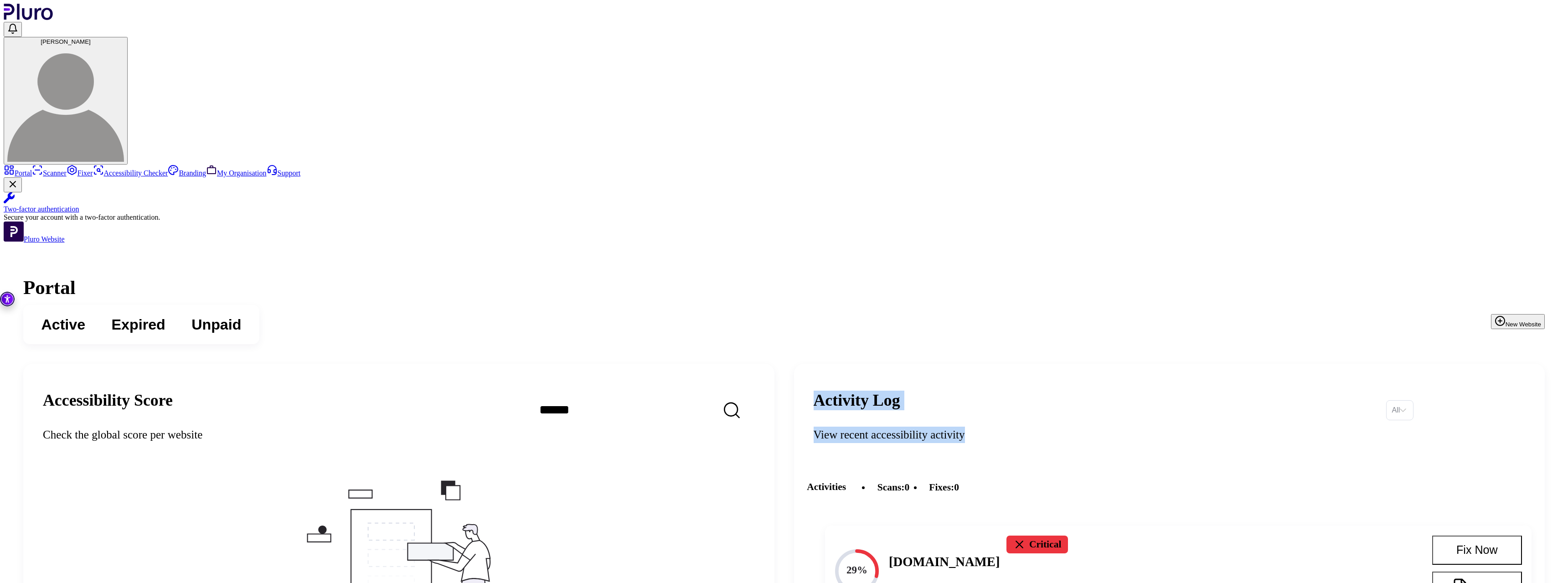
drag, startPoint x: 1110, startPoint y: 210, endPoint x: 903, endPoint y: 182, distance: 208.9
click at [903, 364] on header "Activity Log View recent accessibility activity All" at bounding box center [1169, 410] width 751 height 93
drag, startPoint x: 903, startPoint y: 182, endPoint x: 1136, endPoint y: 220, distance: 236.1
click at [1136, 364] on header "Activity Log View recent accessibility activity All" at bounding box center [1169, 410] width 751 height 93
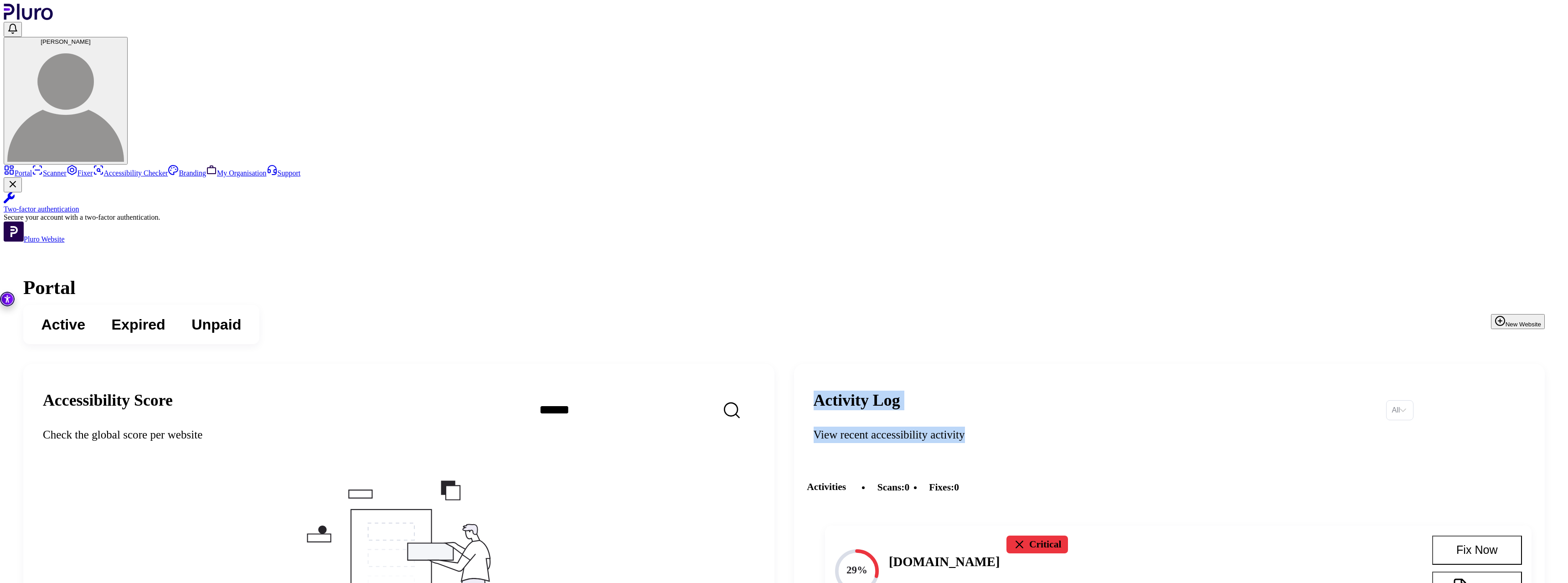
click at [1136, 427] on div "View recent accessibility activity" at bounding box center [1094, 435] width 560 height 16
drag, startPoint x: 1136, startPoint y: 220, endPoint x: 926, endPoint y: 198, distance: 211.1
click at [926, 377] on div "Activity Log View recent accessibility activity" at bounding box center [1094, 410] width 560 height 66
click at [926, 391] on h2 "Activity Log" at bounding box center [1094, 400] width 560 height 19
drag, startPoint x: 926, startPoint y: 198, endPoint x: 1071, endPoint y: 211, distance: 145.6
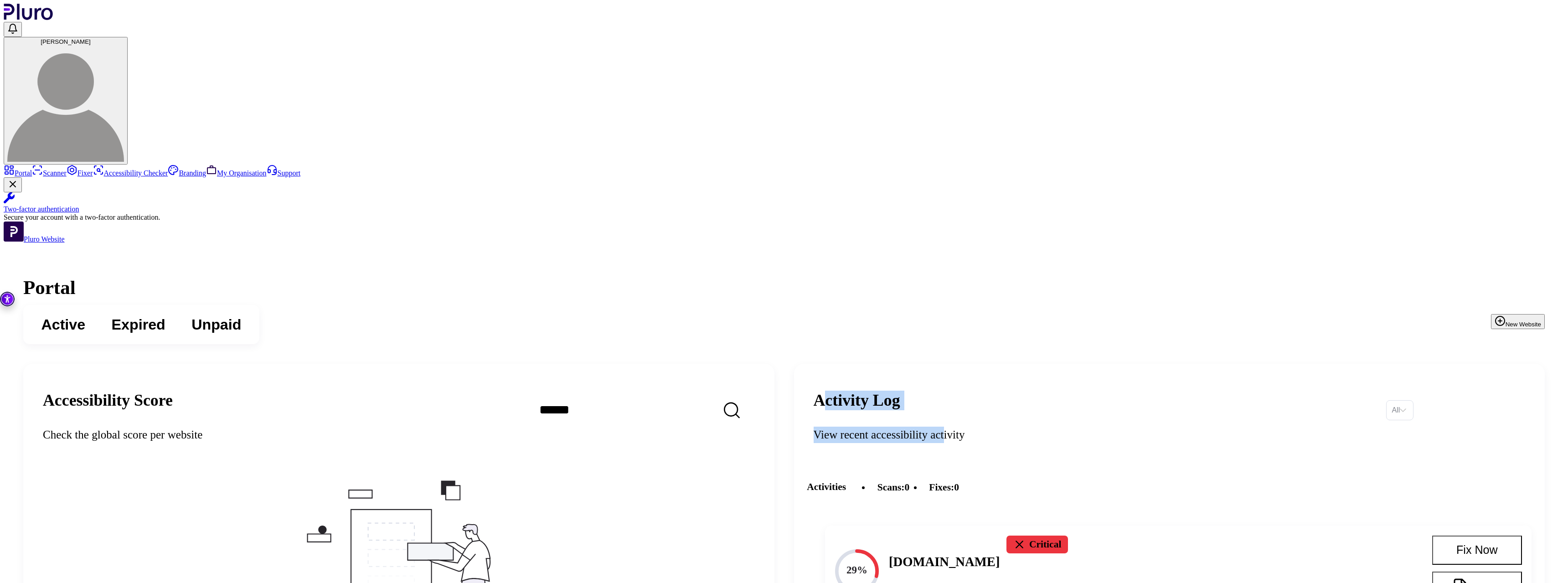
click at [1071, 377] on div "Activity Log View recent accessibility activity" at bounding box center [1094, 410] width 560 height 66
drag, startPoint x: 1117, startPoint y: 218, endPoint x: 915, endPoint y: 188, distance: 204.2
click at [915, 364] on header "Activity Log View recent accessibility activity All" at bounding box center [1169, 410] width 751 height 93
drag, startPoint x: 915, startPoint y: 188, endPoint x: 1129, endPoint y: 219, distance: 216.2
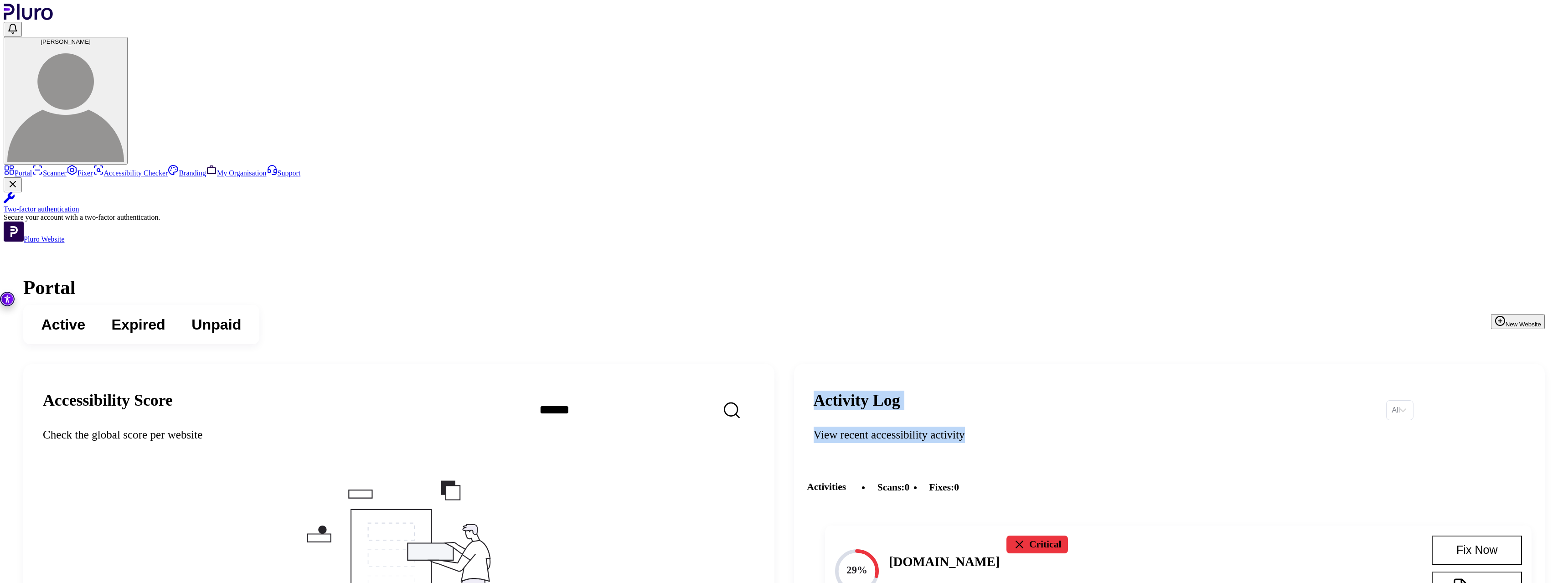
click at [1129, 364] on header "Activity Log View recent accessibility activity All" at bounding box center [1169, 410] width 751 height 93
click at [1129, 427] on div "View recent accessibility activity" at bounding box center [1094, 435] width 560 height 16
drag, startPoint x: 1129, startPoint y: 219, endPoint x: 926, endPoint y: 195, distance: 204.4
click at [926, 377] on div "Activity Log View recent accessibility activity" at bounding box center [1094, 410] width 560 height 66
click at [926, 391] on h2 "Activity Log" at bounding box center [1094, 400] width 560 height 19
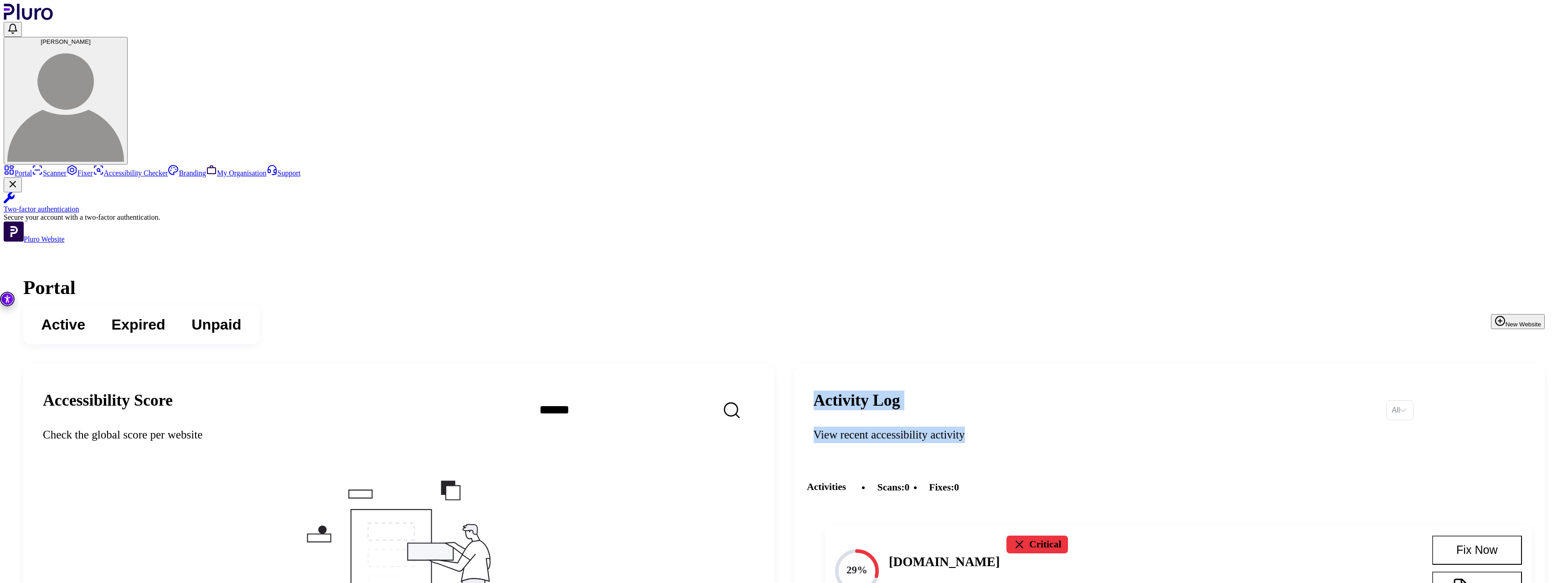
drag, startPoint x: 909, startPoint y: 191, endPoint x: 1119, endPoint y: 225, distance: 212.7
click at [1119, 364] on header "Activity Log View recent accessibility activity All" at bounding box center [1169, 410] width 751 height 93
click at [1119, 427] on div "View recent accessibility activity" at bounding box center [1094, 435] width 560 height 16
drag, startPoint x: 1119, startPoint y: 225, endPoint x: 918, endPoint y: 202, distance: 202.3
click at [918, 377] on div "Activity Log View recent accessibility activity" at bounding box center [1094, 410] width 560 height 66
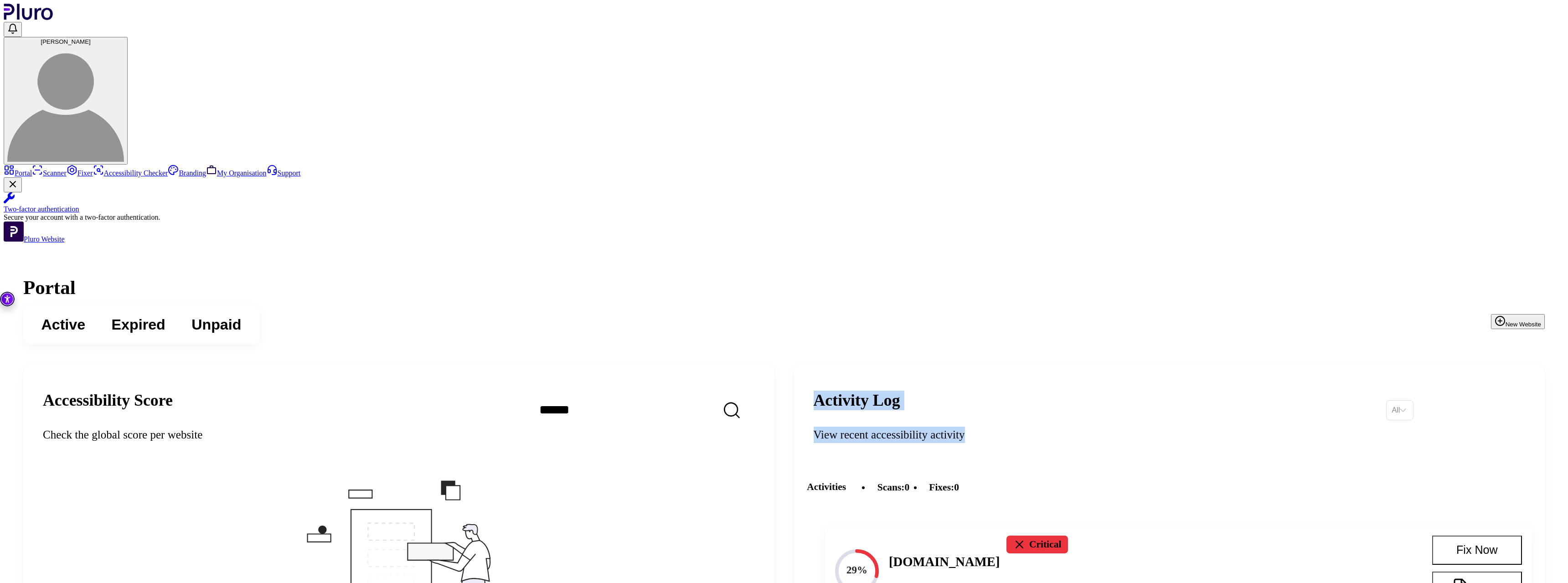
click at [918, 391] on h2 "Activity Log" at bounding box center [1094, 400] width 560 height 19
drag, startPoint x: 918, startPoint y: 202, endPoint x: 1101, endPoint y: 226, distance: 184.6
click at [1101, 377] on div "Activity Log View recent accessibility activity" at bounding box center [1094, 410] width 560 height 66
click at [1101, 427] on div "View recent accessibility activity" at bounding box center [1094, 435] width 560 height 16
click at [1038, 305] on div "Active Expired Unpaid New Website" at bounding box center [784, 324] width 1522 height 39
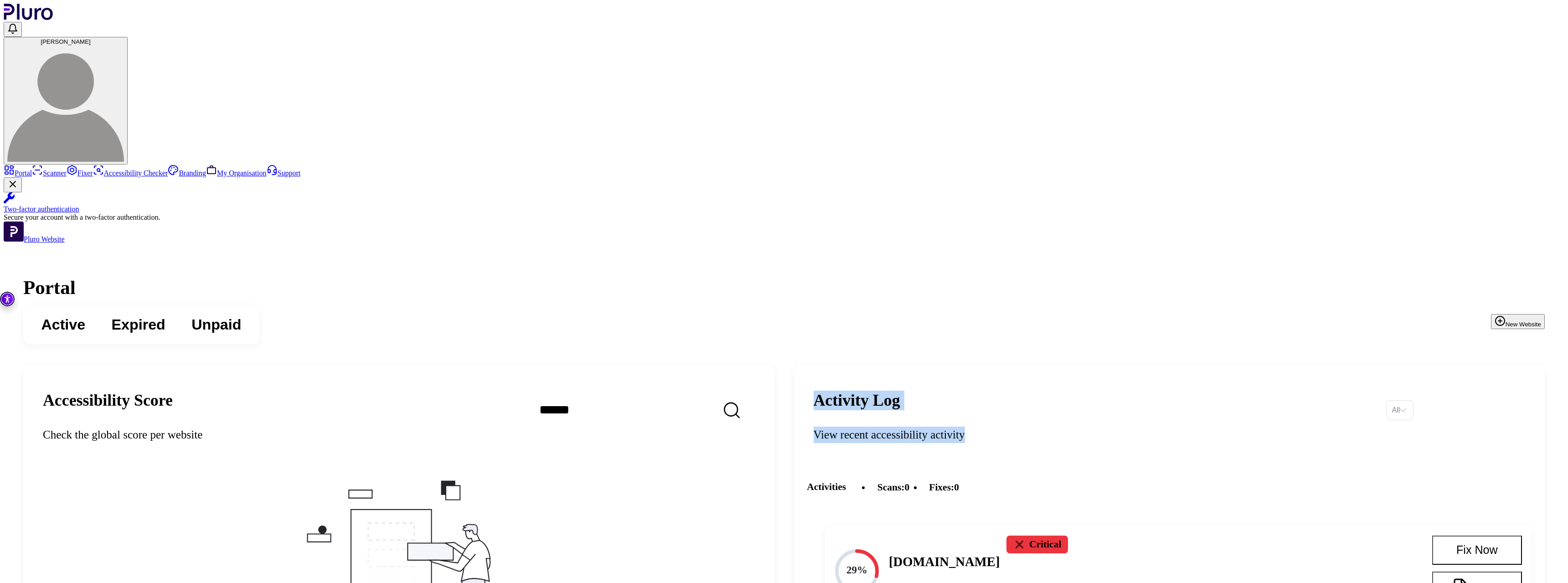
drag, startPoint x: 894, startPoint y: 189, endPoint x: 1180, endPoint y: 218, distance: 287.5
click at [1181, 427] on div "View recent accessibility activity" at bounding box center [1094, 435] width 560 height 16
click at [179, 310] on button "Expired" at bounding box center [139, 324] width 80 height 30
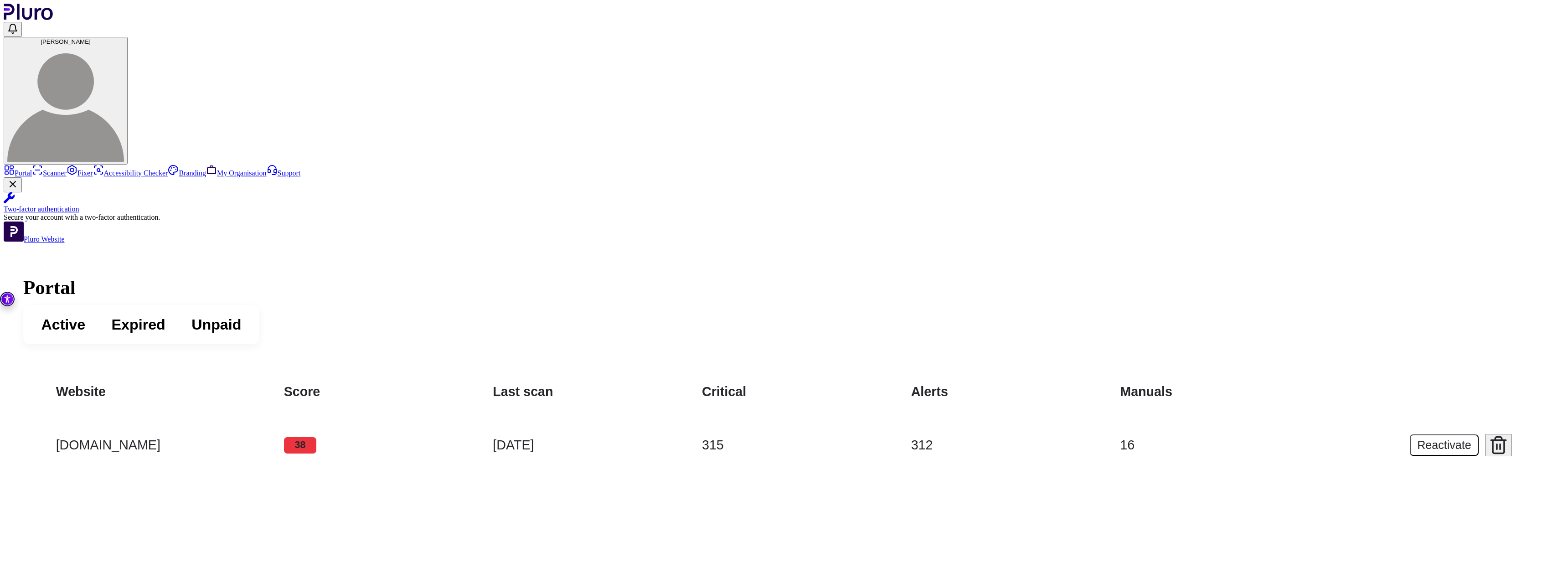
click at [85, 315] on span "Active" at bounding box center [63, 324] width 44 height 19
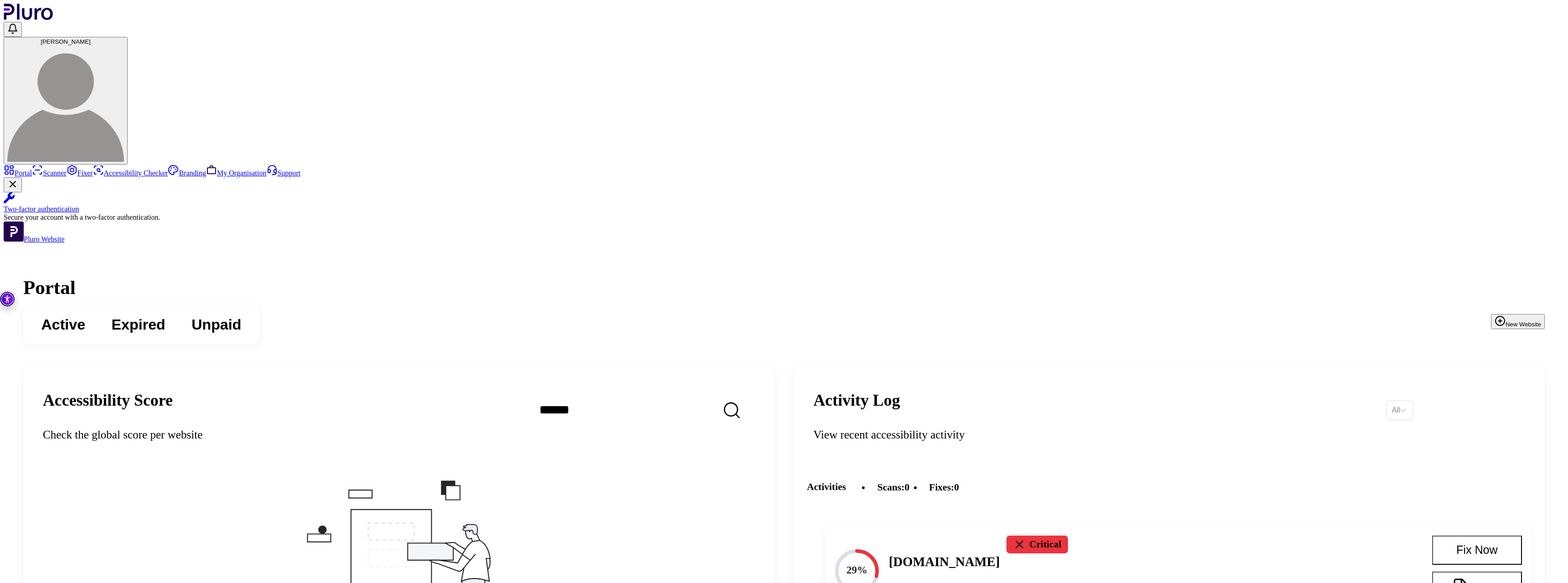
click at [259, 305] on div "Active Expired Unpaid" at bounding box center [141, 324] width 236 height 39
click at [66, 169] on link "Scanner" at bounding box center [49, 173] width 35 height 8
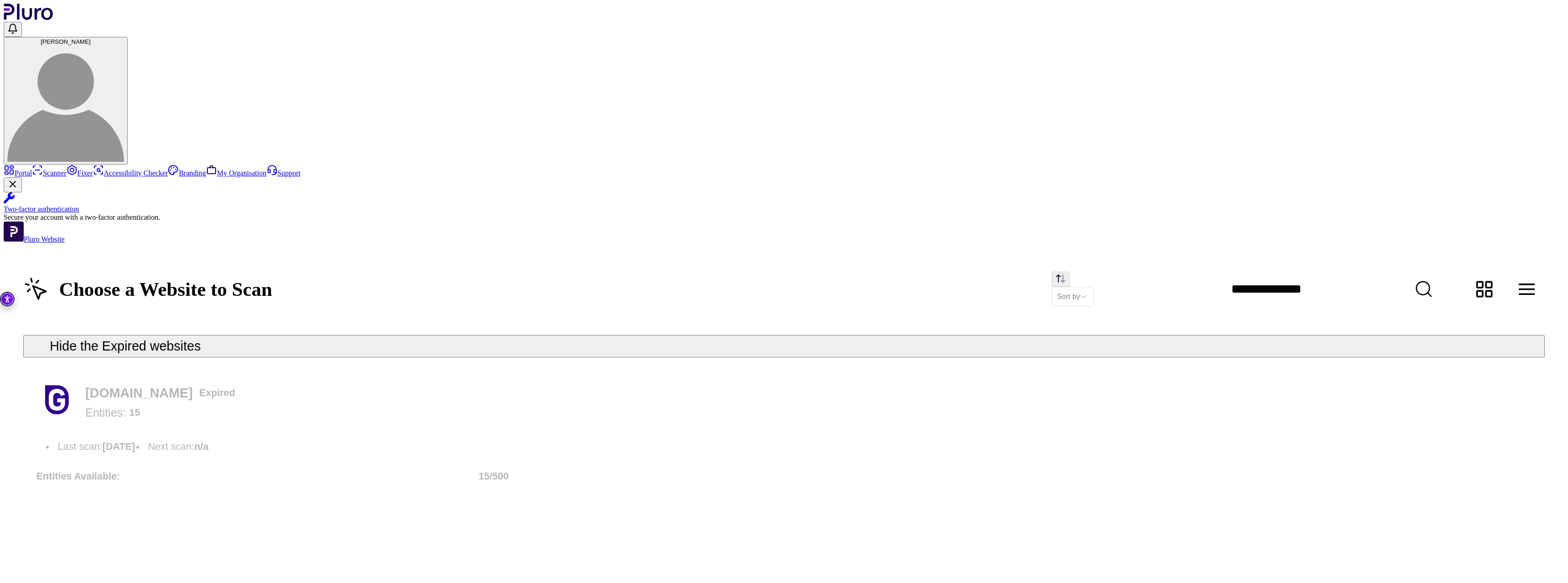
click at [1076, 371] on div "[DOMAIN_NAME] Expired Entities: 15 Last scan : [DATE] Next scan : n/a Entities …" at bounding box center [784, 436] width 1522 height 131
drag, startPoint x: 747, startPoint y: 288, endPoint x: 763, endPoint y: 301, distance: 20.6
click at [761, 300] on div "Choose a Website to Scan Sort by Hide the Expired websites [DOMAIN_NAME] Expire…" at bounding box center [784, 382] width 1561 height 278
click at [763, 301] on div "Choose a Website to Scan Sort by Hide the Expired websites [DOMAIN_NAME] Expire…" at bounding box center [784, 382] width 1561 height 278
